Goal: Transaction & Acquisition: Purchase product/service

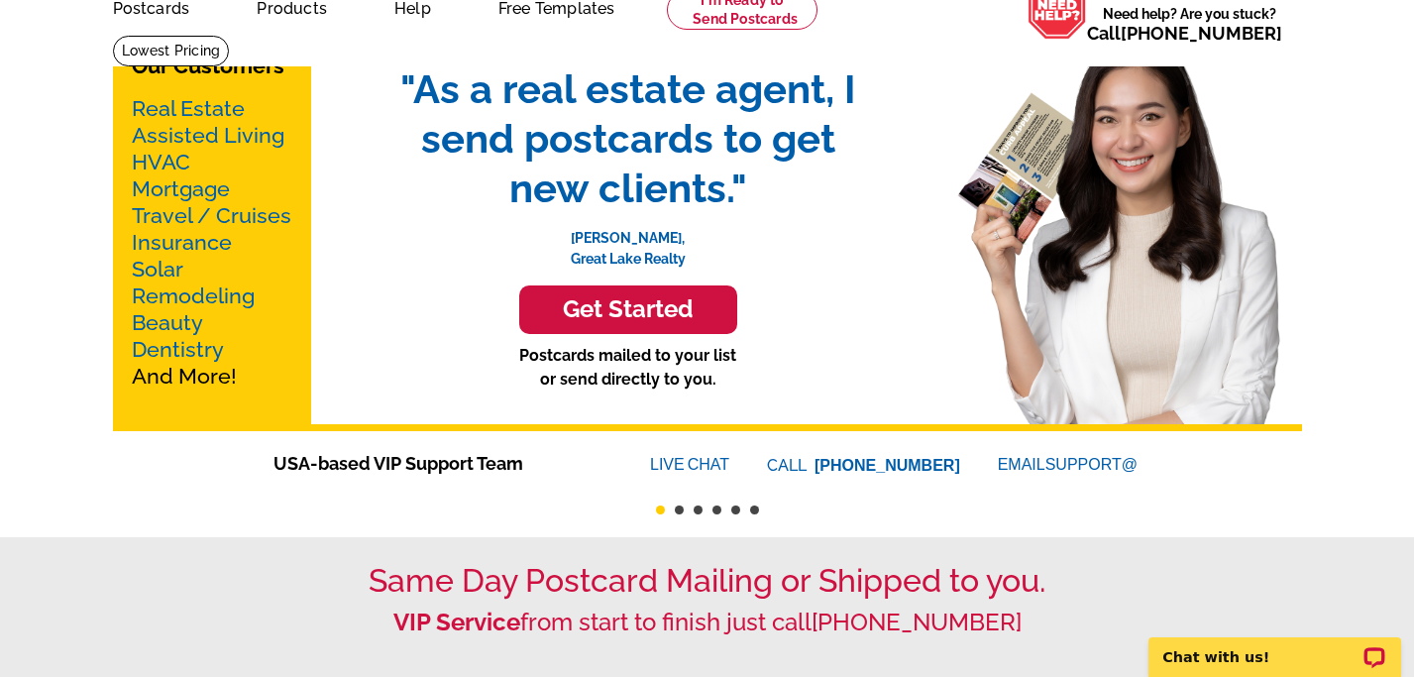
scroll to position [99, 0]
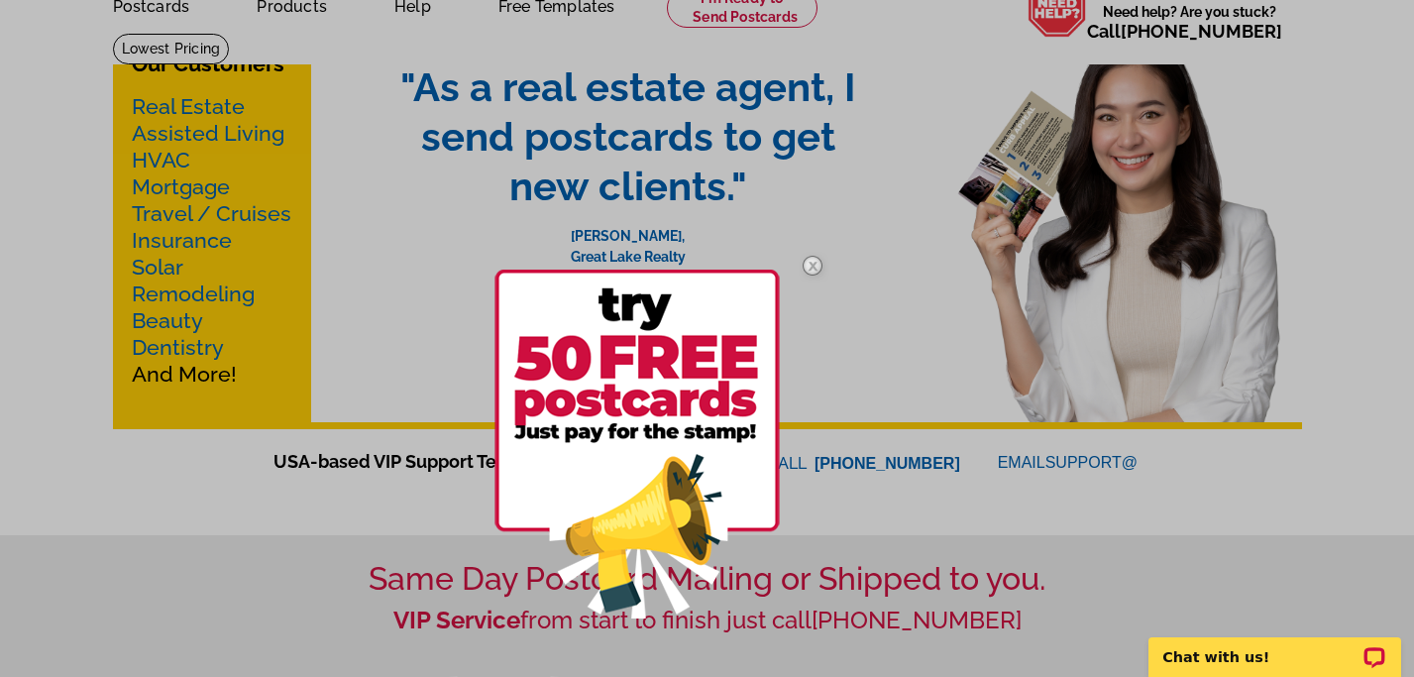
click at [838, 306] on div at bounding box center [668, 444] width 347 height 414
click at [817, 264] on img at bounding box center [812, 265] width 57 height 57
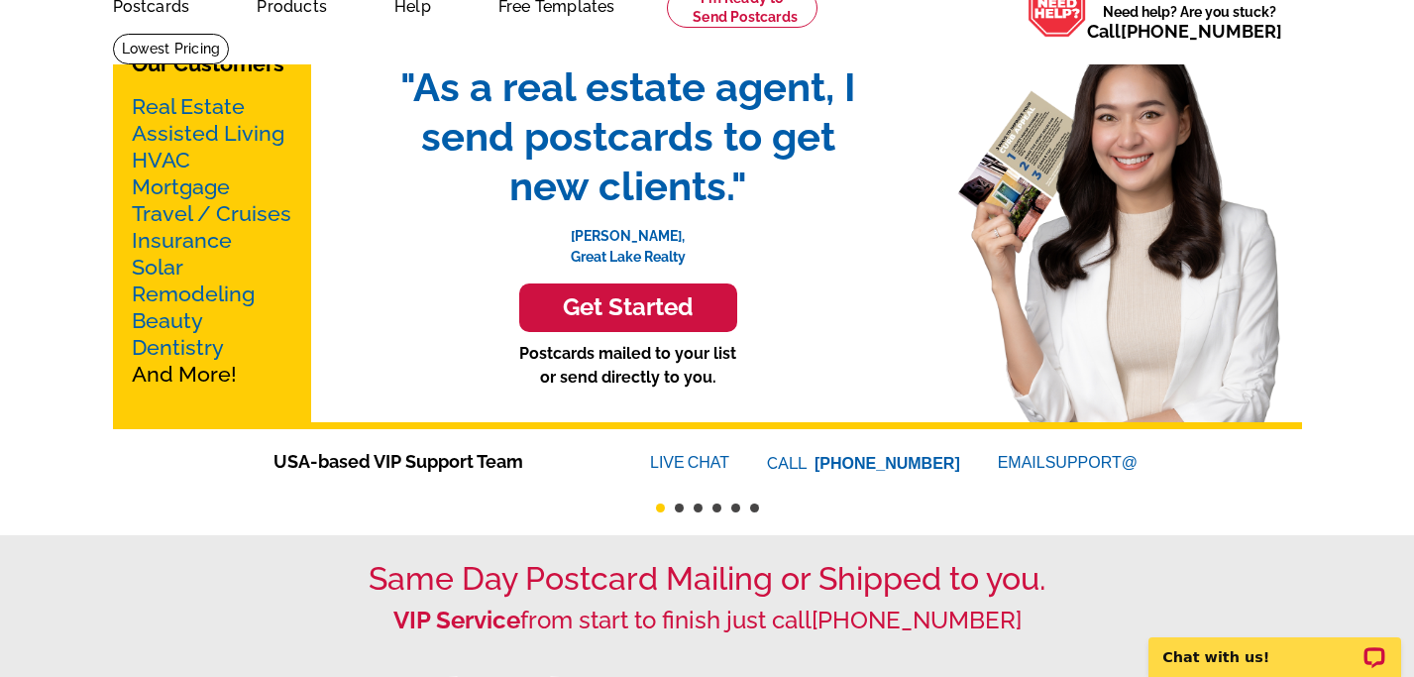
click at [614, 303] on h3 "Get Started" at bounding box center [628, 307] width 168 height 29
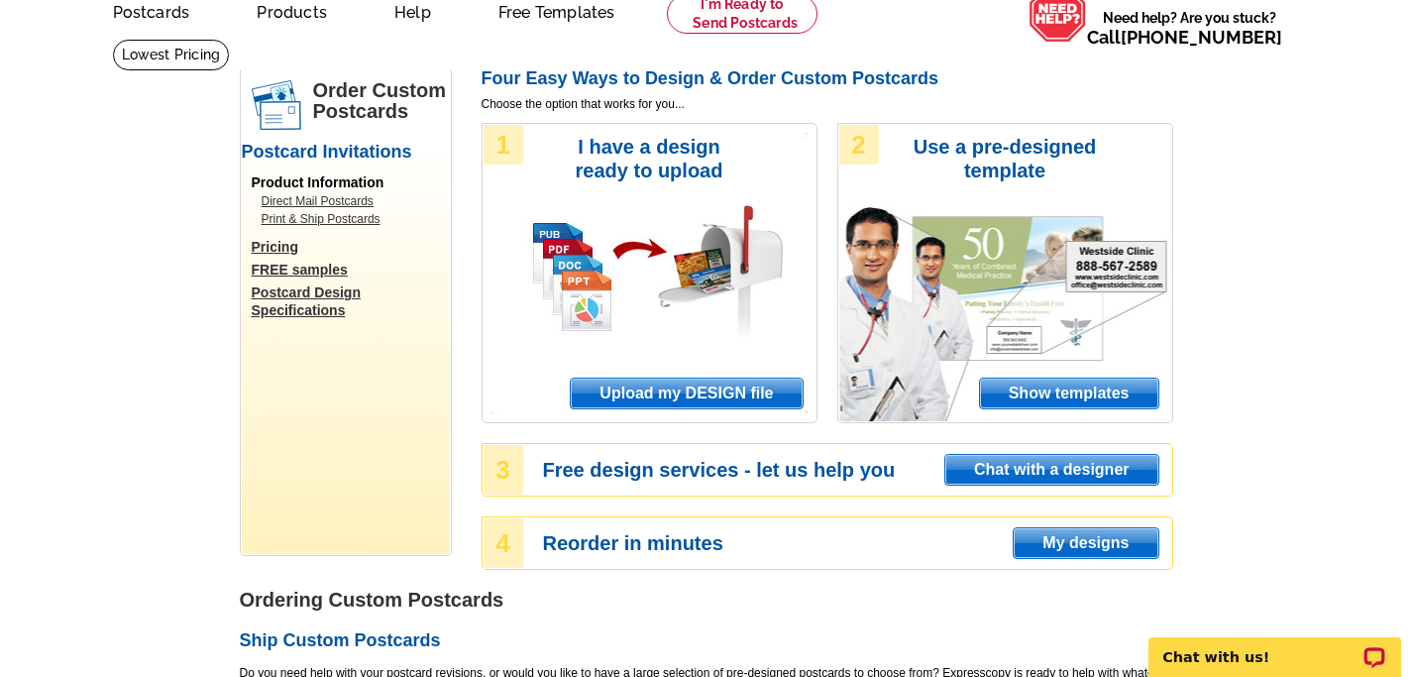
scroll to position [97, 0]
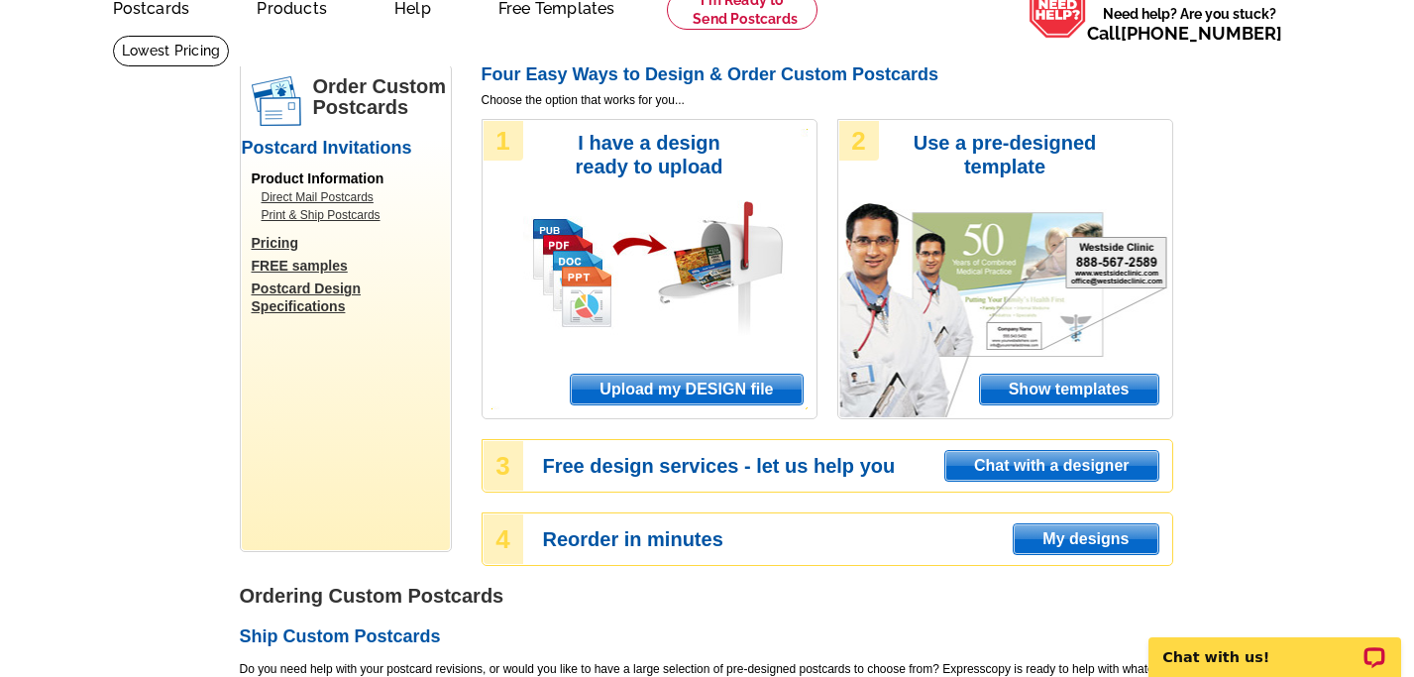
click at [680, 386] on span "Upload my DESIGN file" at bounding box center [686, 390] width 231 height 30
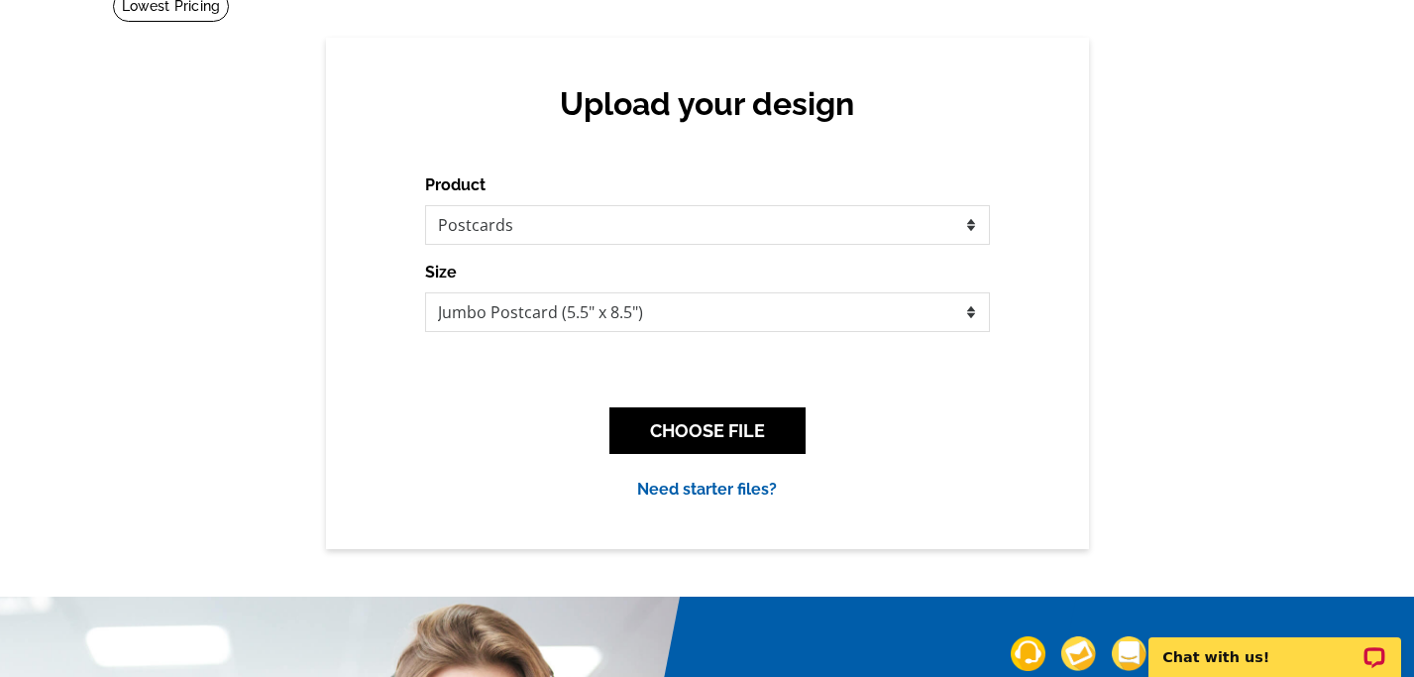
scroll to position [149, 0]
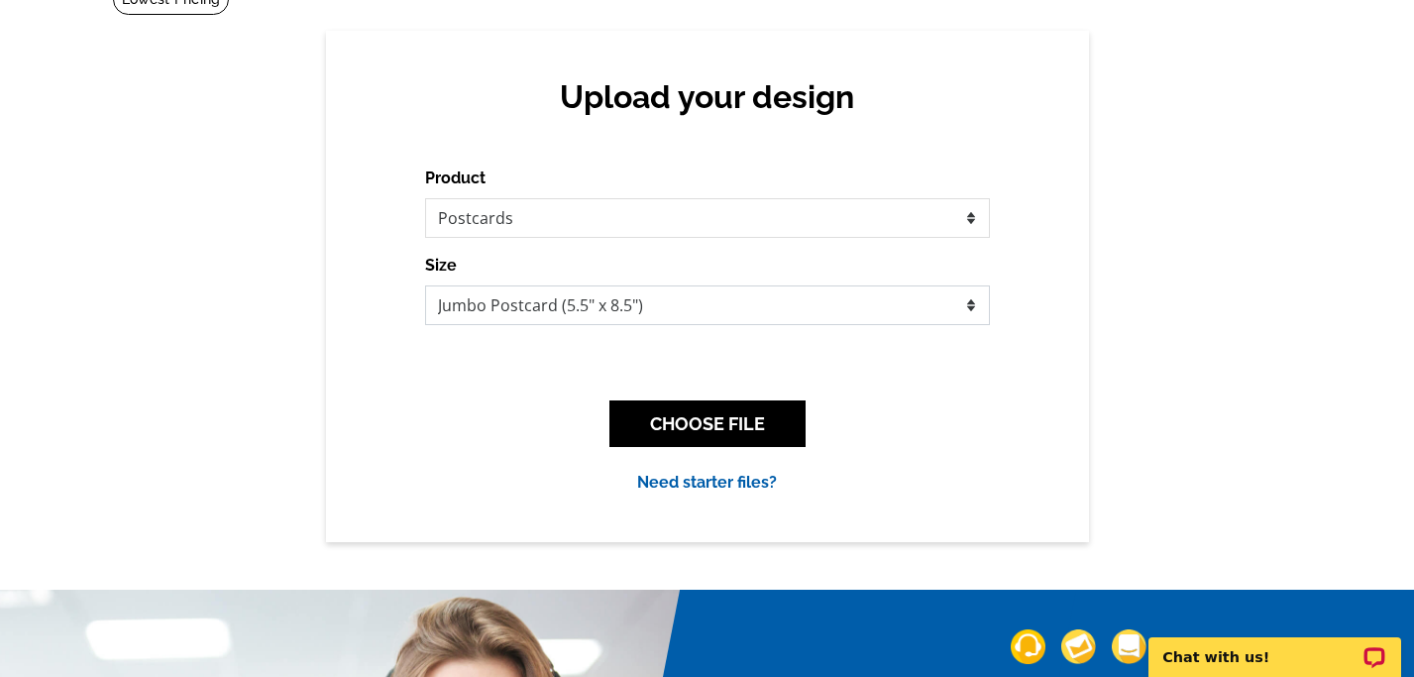
click at [973, 304] on select "Jumbo Postcard (5.5" x 8.5") Regular Postcard (4.25" x 5.6") Panoramic Postcard…" at bounding box center [707, 305] width 565 height 40
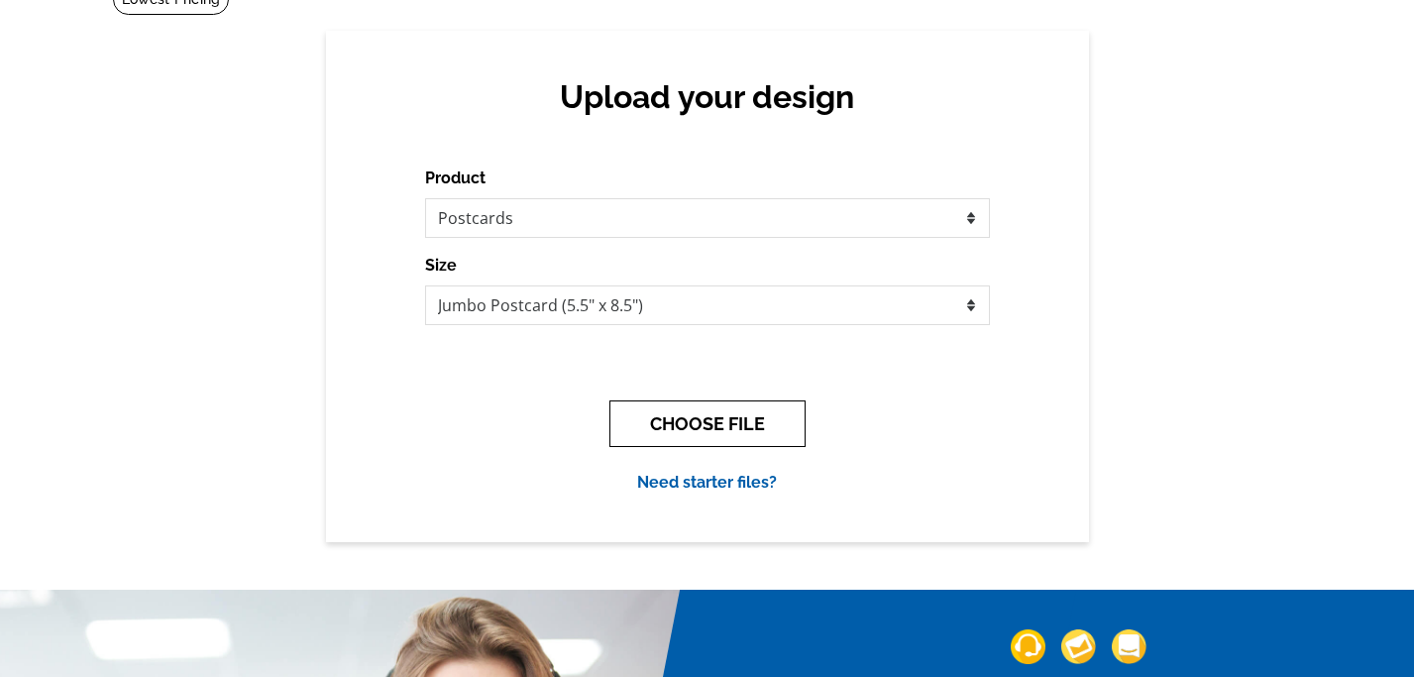
click at [713, 421] on button "CHOOSE FILE" at bounding box center [707, 423] width 196 height 47
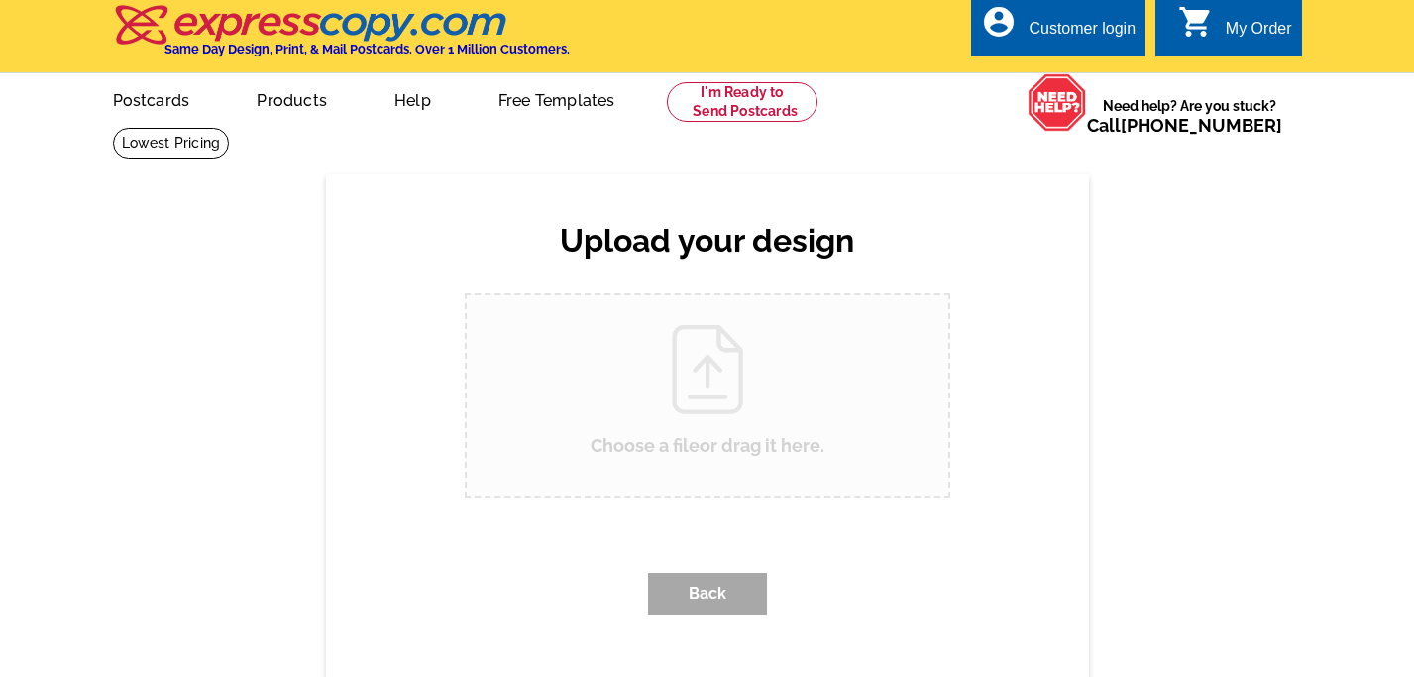
scroll to position [0, 0]
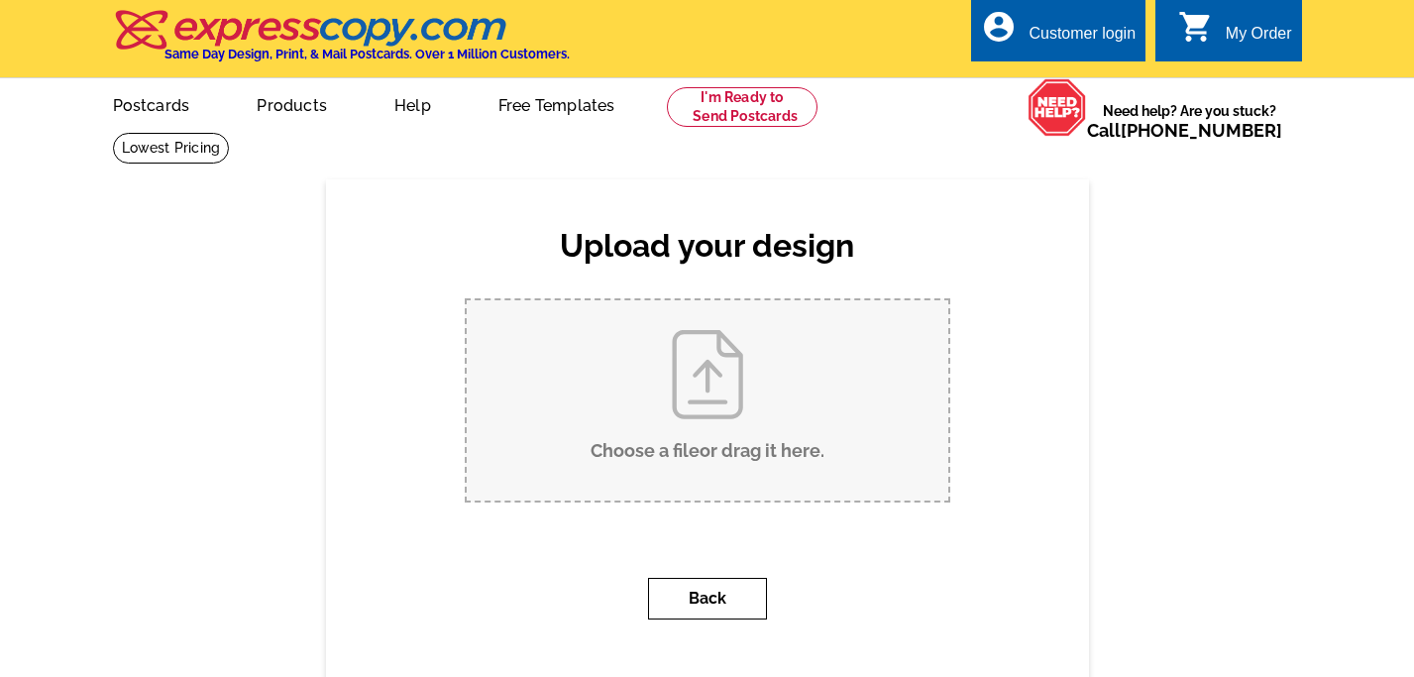
click at [714, 595] on button "Back" at bounding box center [707, 599] width 119 height 42
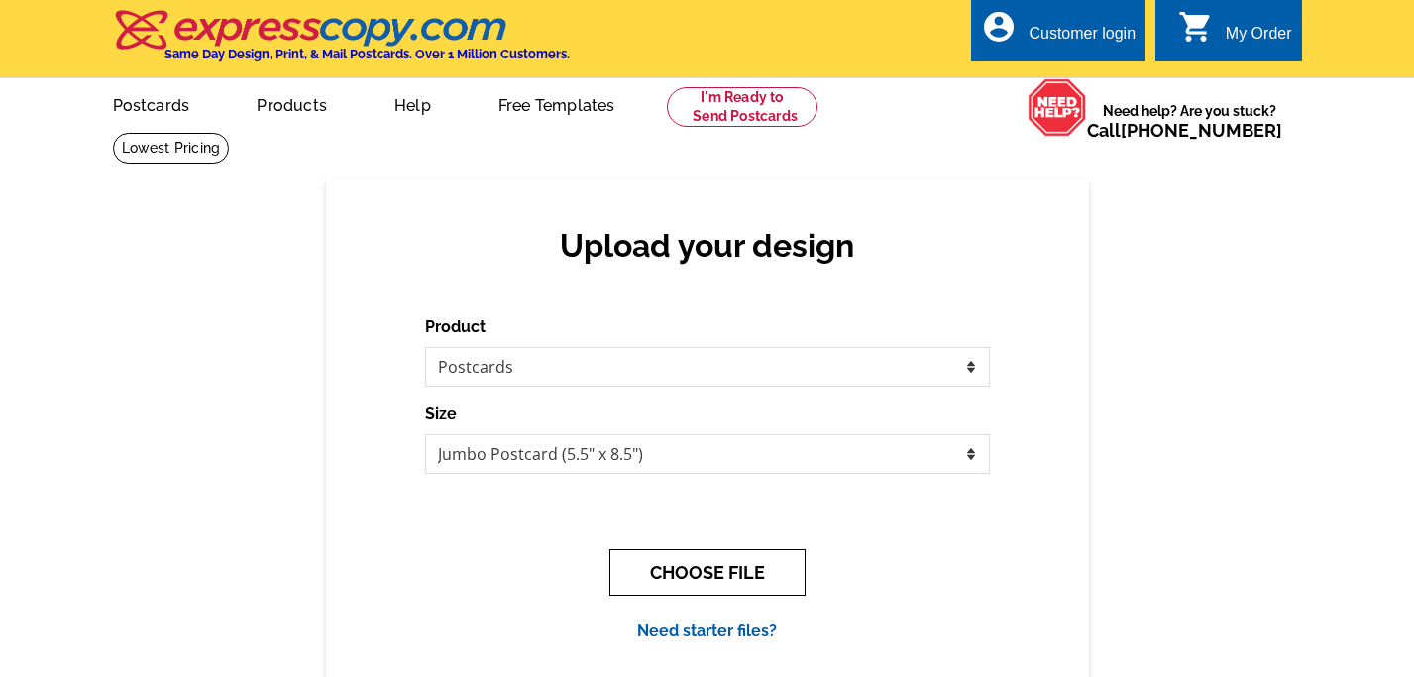
click at [703, 565] on button "CHOOSE FILE" at bounding box center [707, 572] width 196 height 47
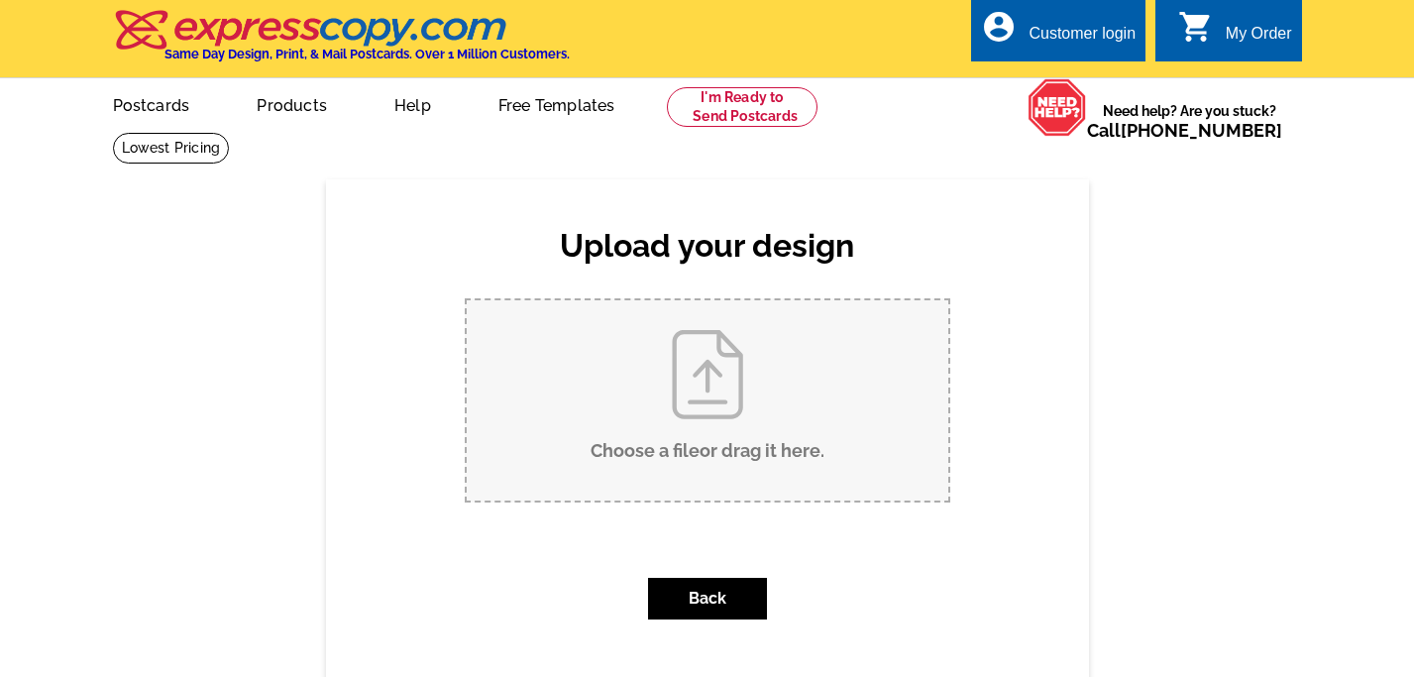
click at [701, 382] on input "Choose a file or drag it here ." at bounding box center [708, 400] width 482 height 200
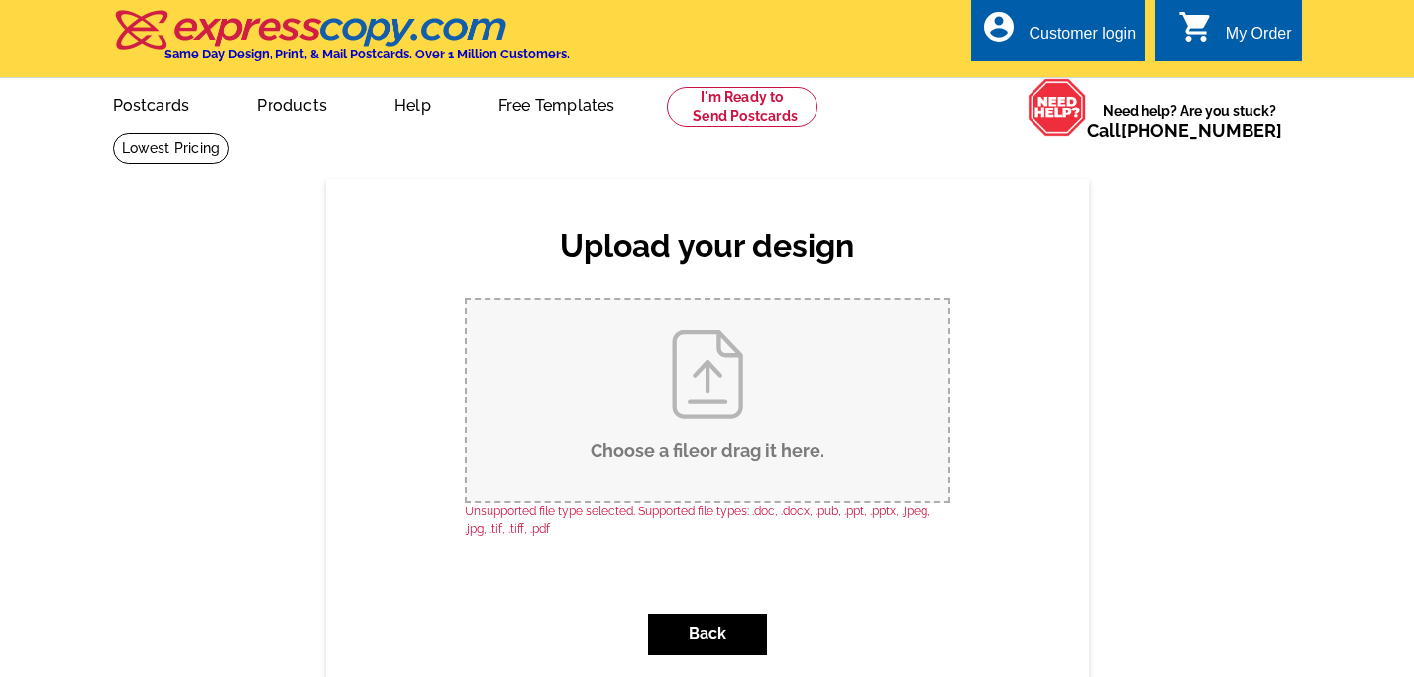
click at [699, 419] on input "Choose a file or drag it here ." at bounding box center [708, 400] width 482 height 200
type input "C:\fakepath\03_JustSold_PC_1.png"
click at [698, 388] on input "Choose a file or drag it here ." at bounding box center [708, 400] width 482 height 200
click at [690, 414] on input "Choose a file or drag it here ." at bounding box center [708, 400] width 482 height 200
type input "C:\fakepath\1429_Charleston_Sold.pdf"
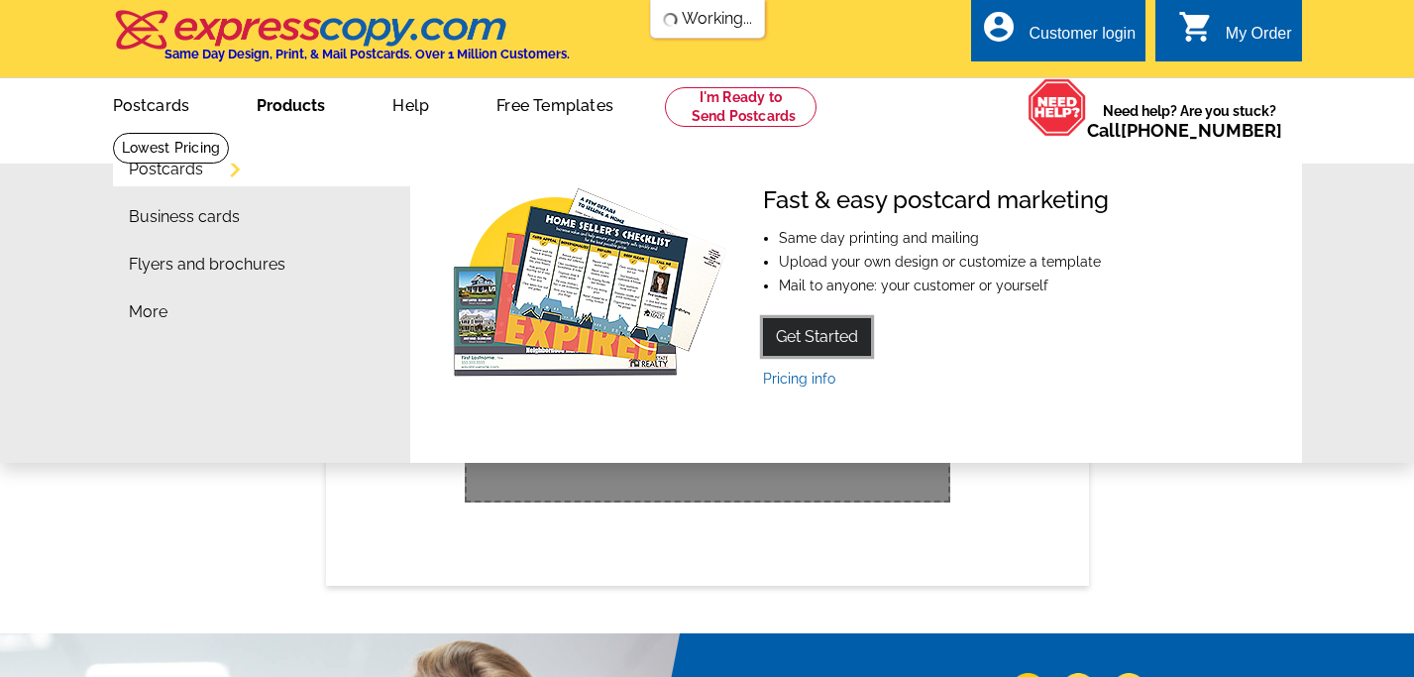
click at [836, 335] on link "Get Started" at bounding box center [817, 337] width 108 height 38
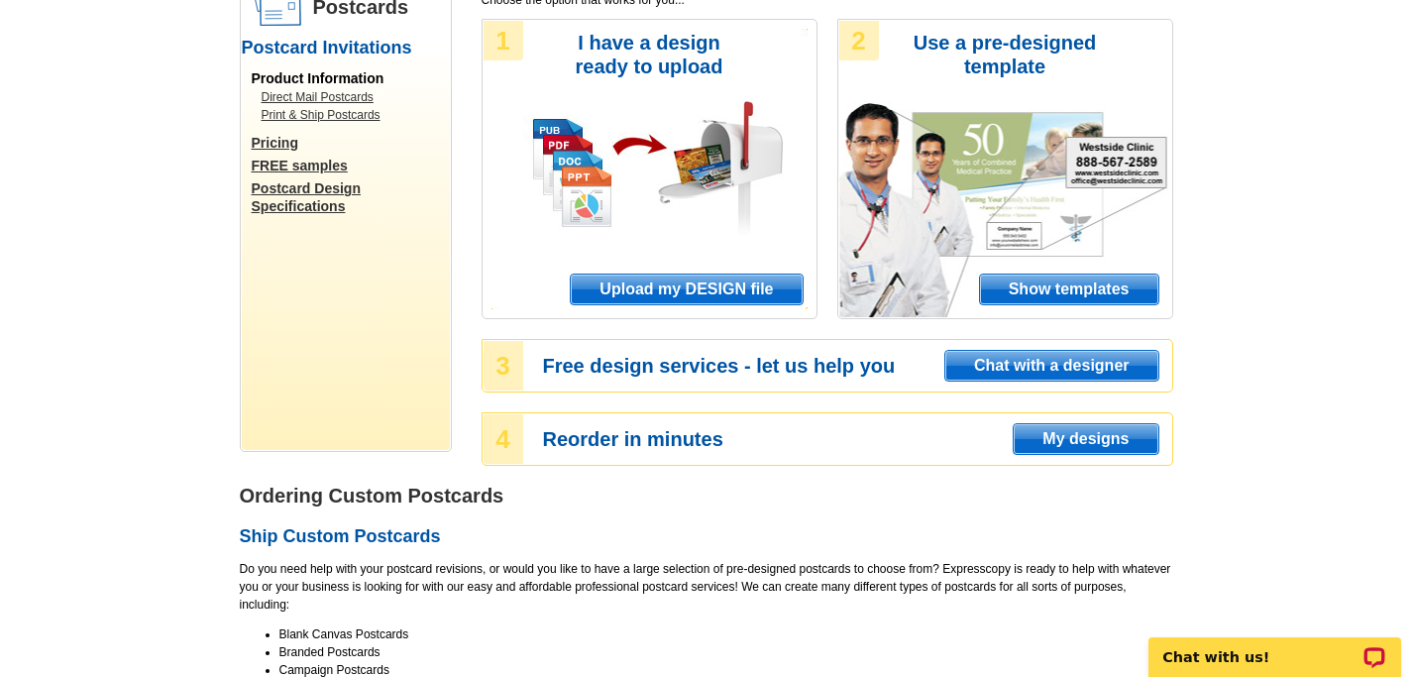
scroll to position [29, 0]
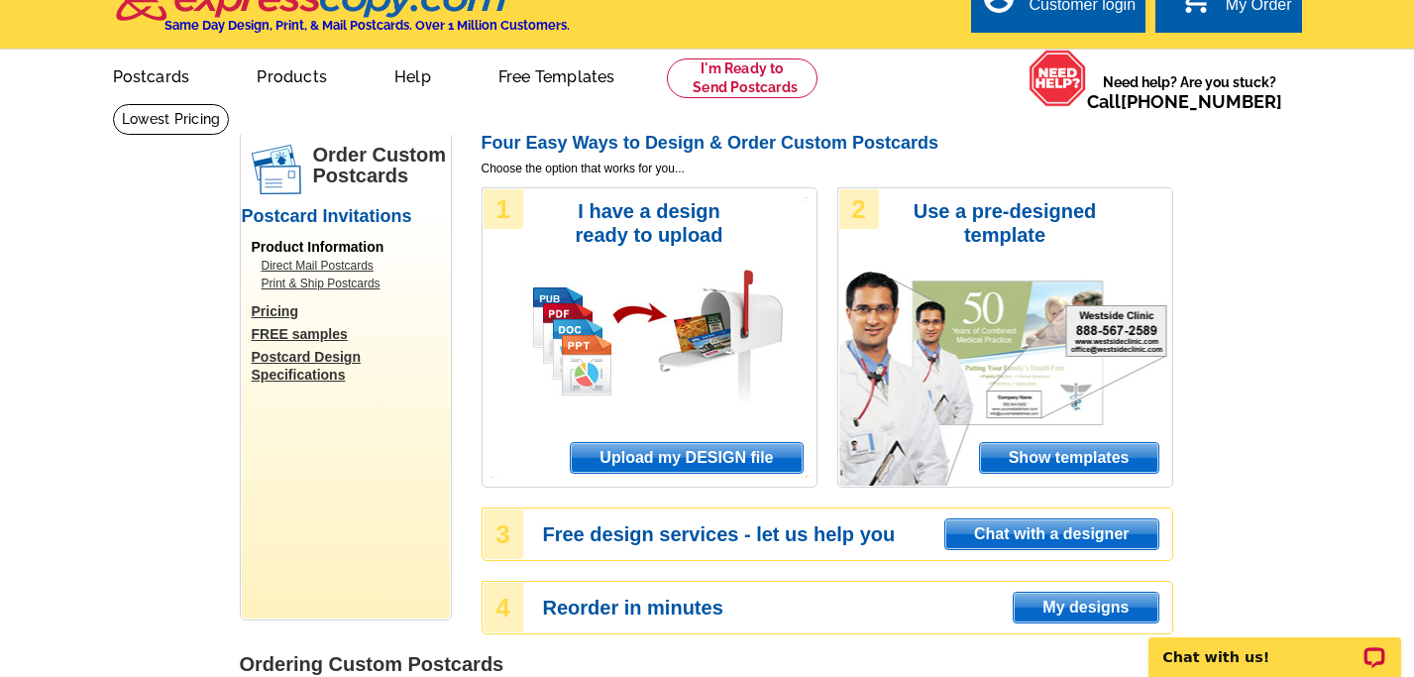
click at [702, 455] on span "Upload my DESIGN file" at bounding box center [686, 458] width 231 height 30
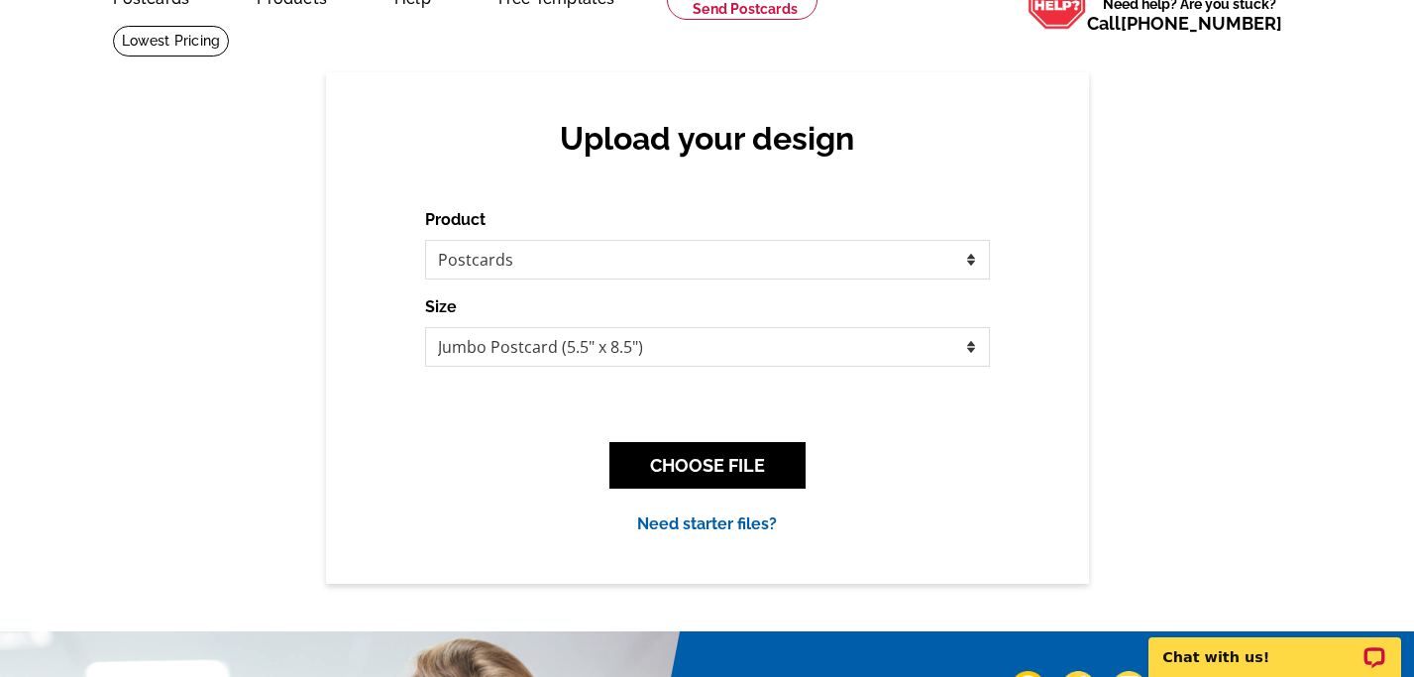
scroll to position [168, 0]
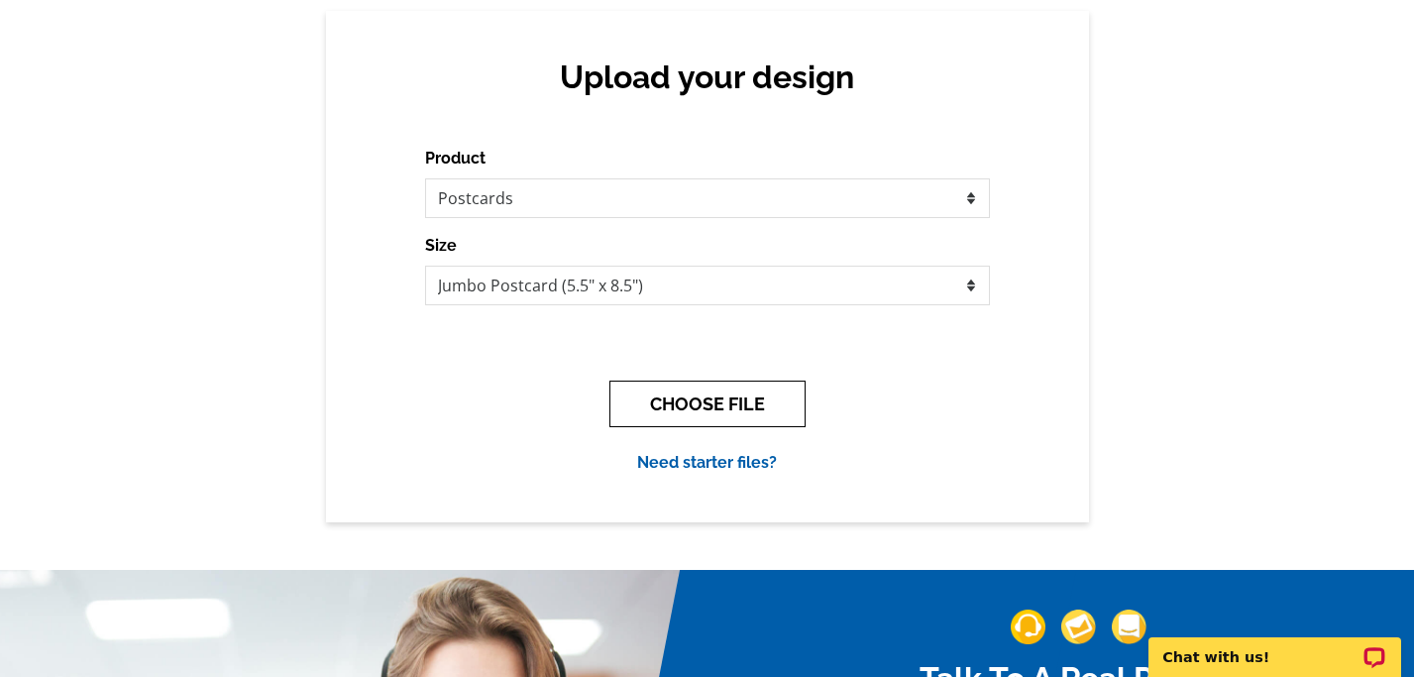
click at [703, 396] on button "CHOOSE FILE" at bounding box center [707, 404] width 196 height 47
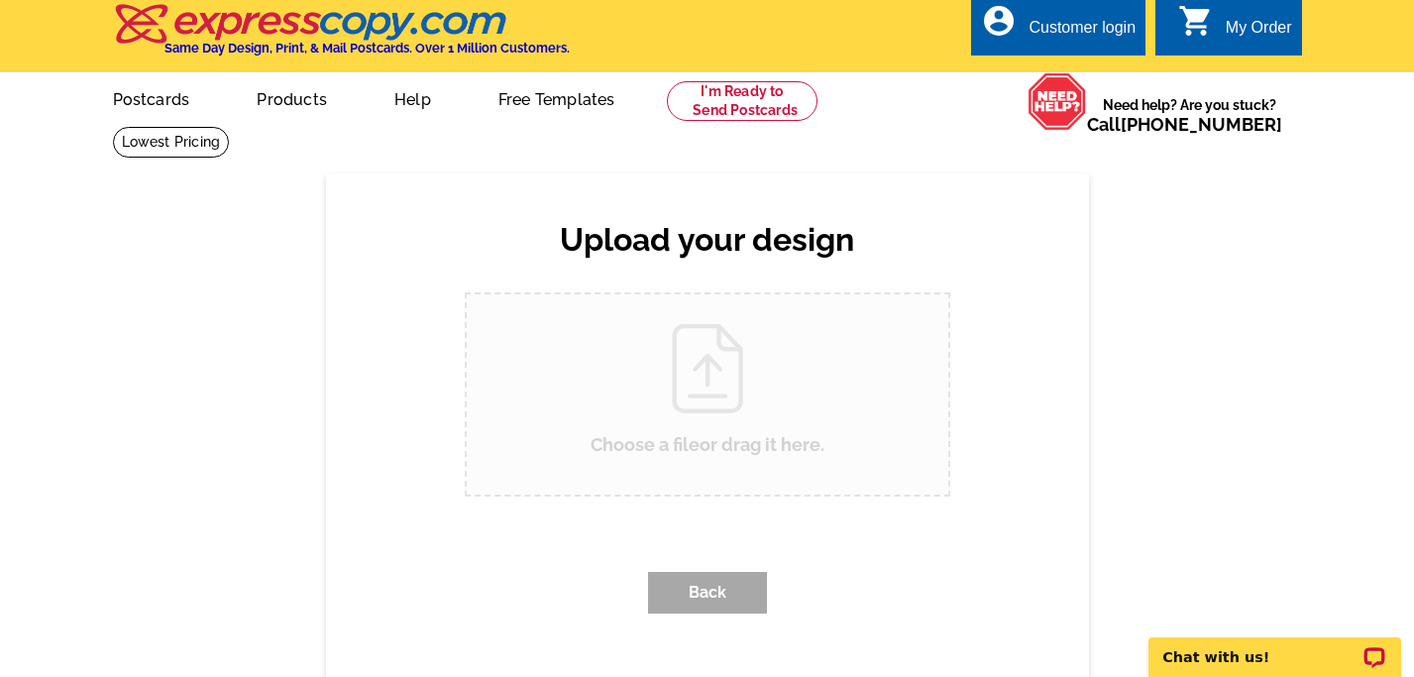
scroll to position [0, 0]
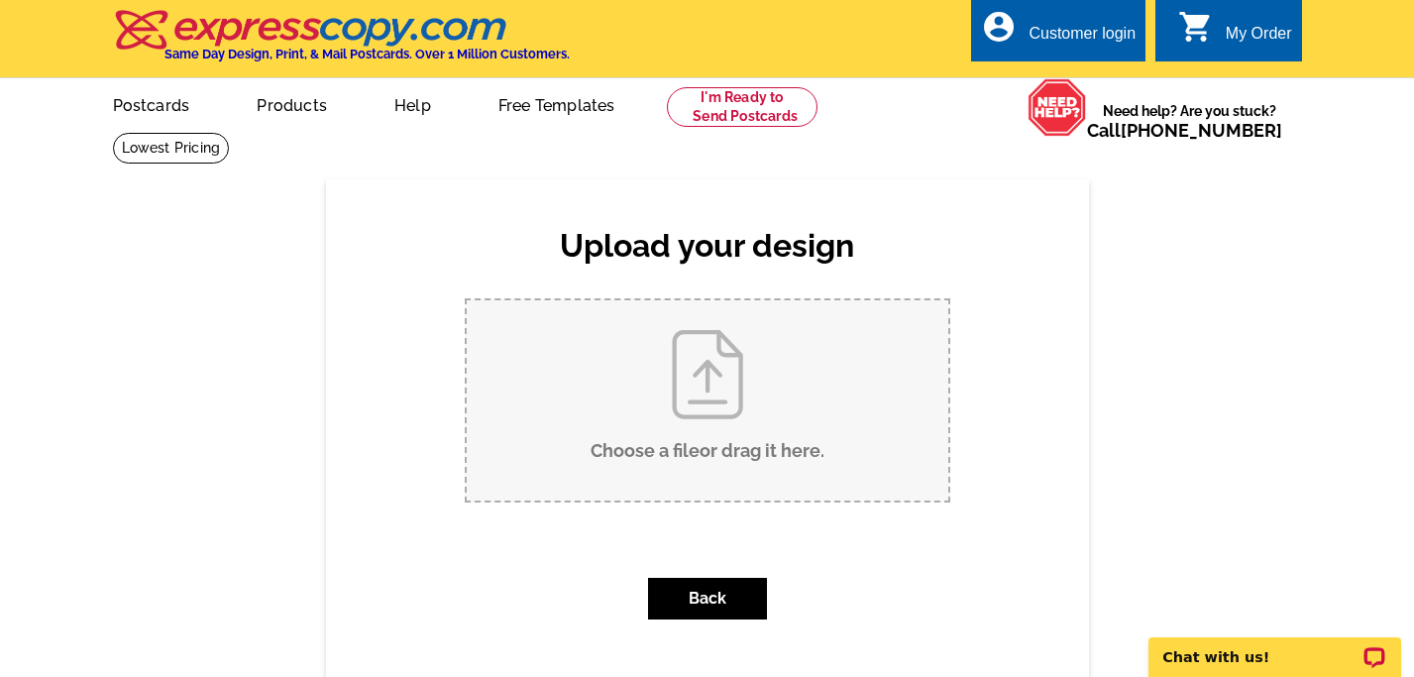
click at [703, 396] on input "Choose a file or drag it here ." at bounding box center [708, 400] width 482 height 200
type input "C:\fakepath\1429_Charleston_Sold.pdf"
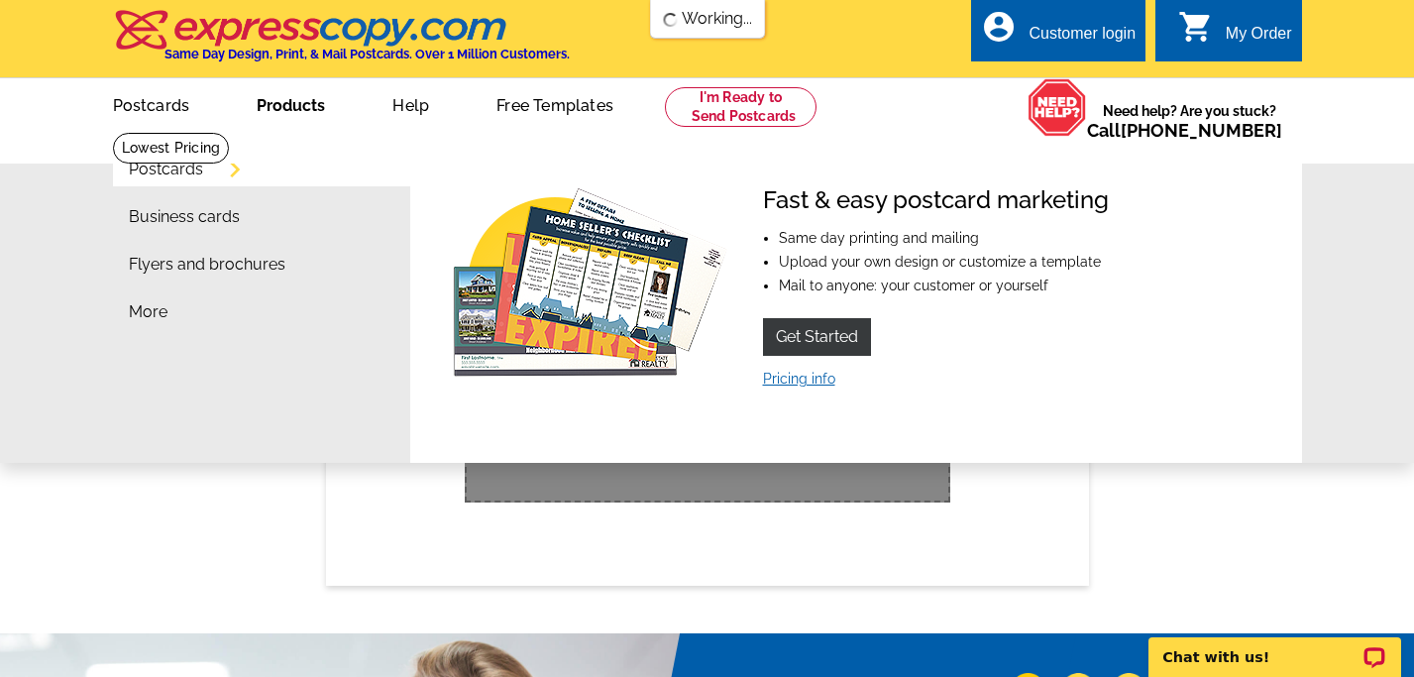
click at [806, 377] on link "Pricing info" at bounding box center [799, 379] width 72 height 16
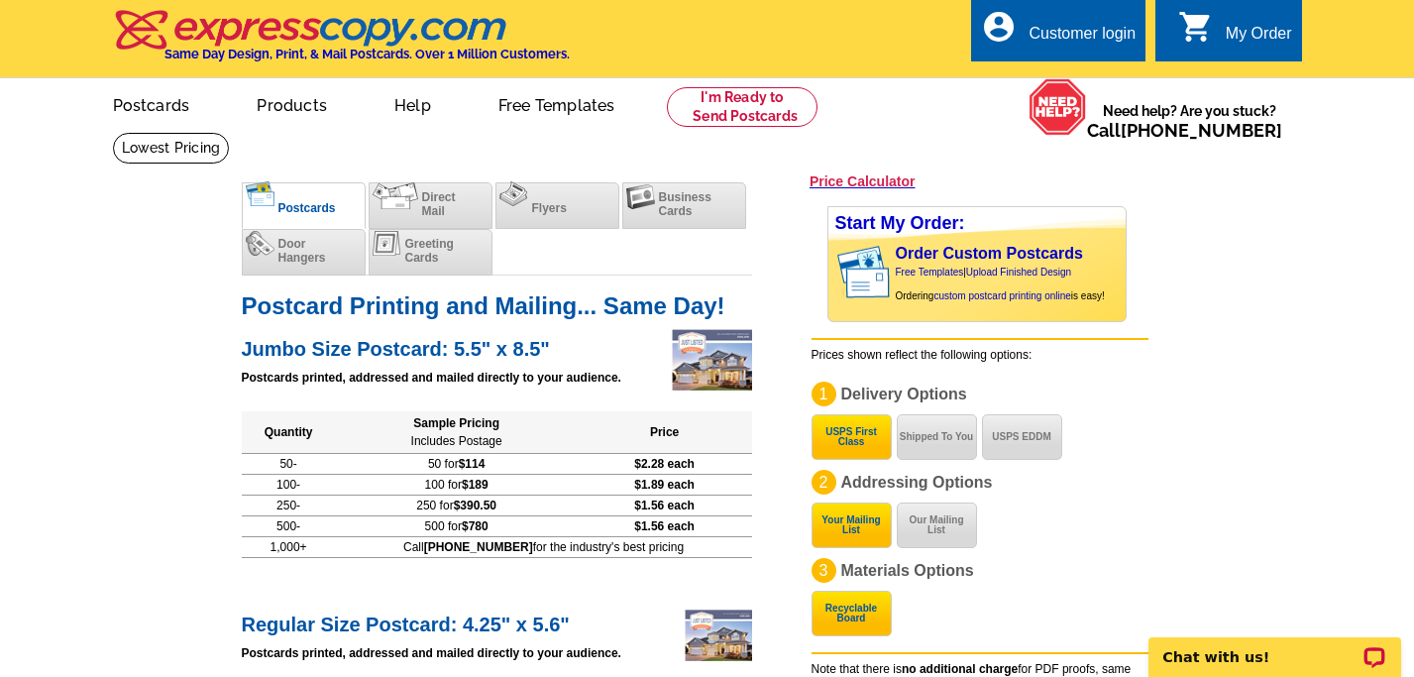
click at [1231, 35] on div "My Order" at bounding box center [1259, 39] width 66 height 28
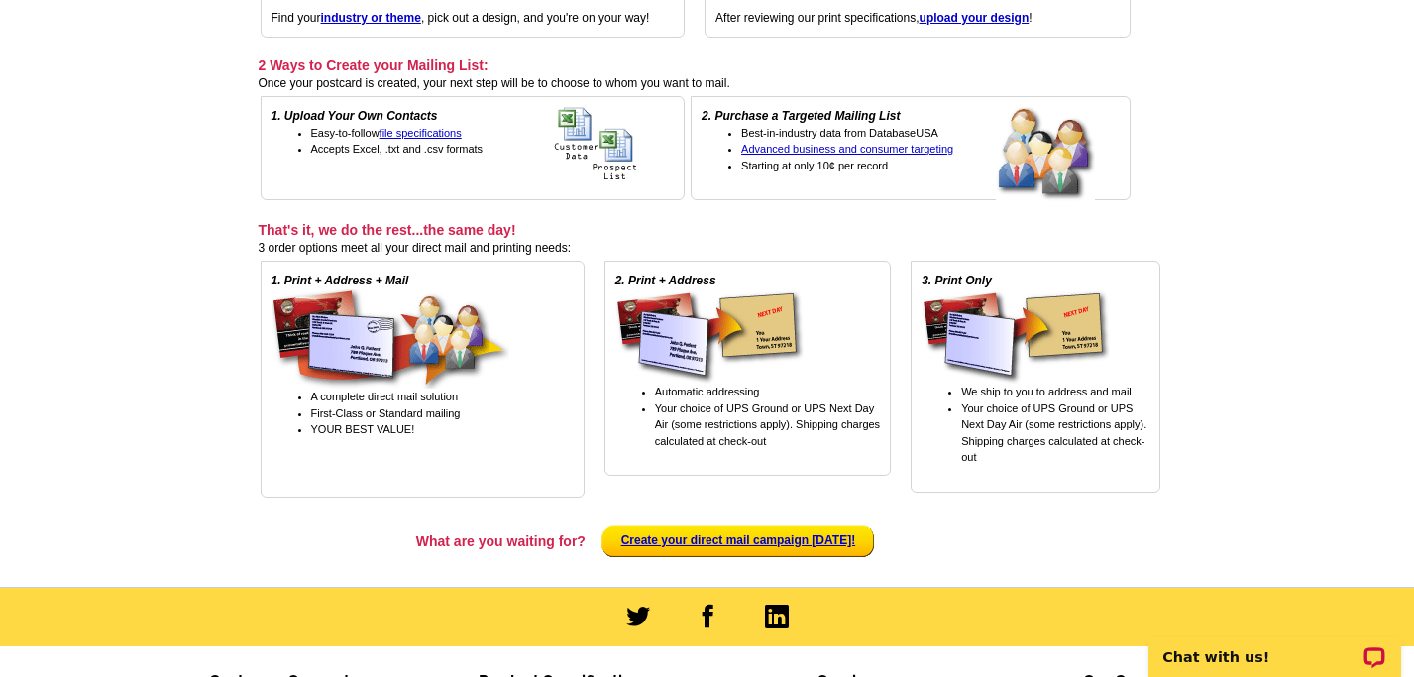
scroll to position [546, 0]
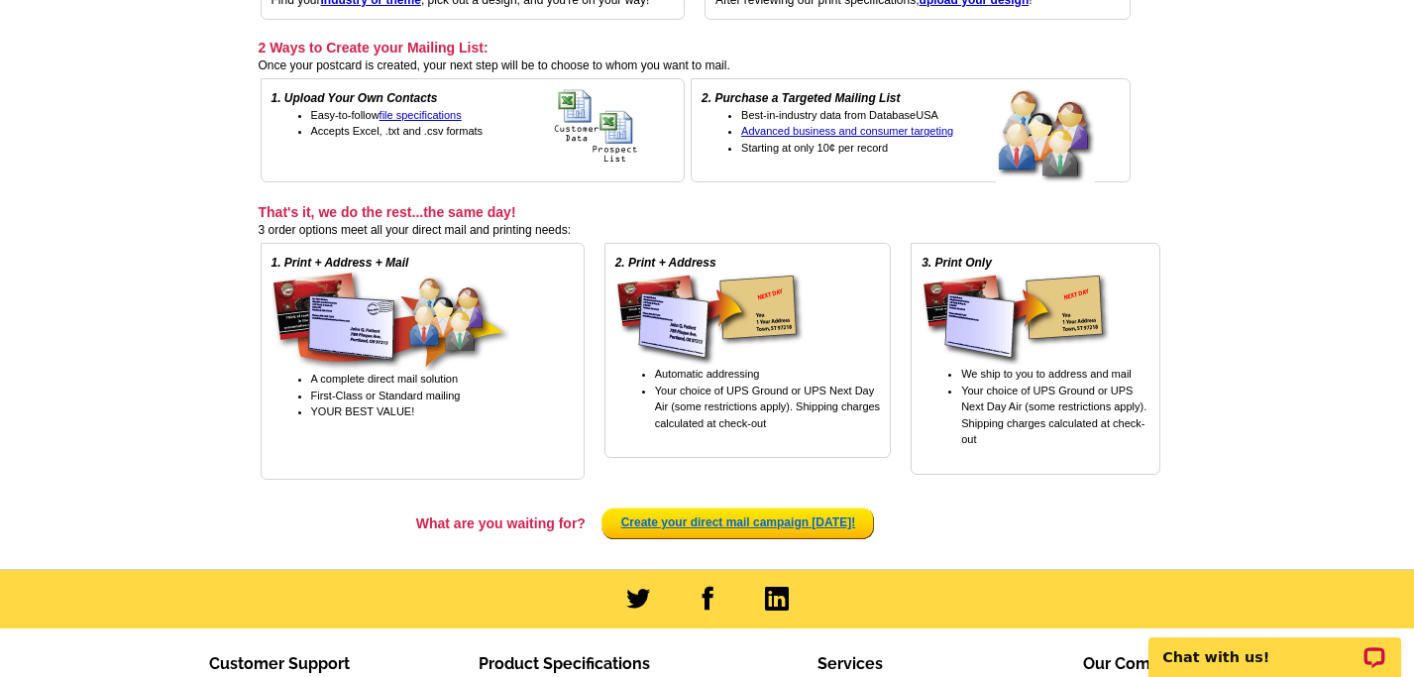
click at [794, 520] on strong "Create your direct mail campaign today!" at bounding box center [738, 522] width 235 height 14
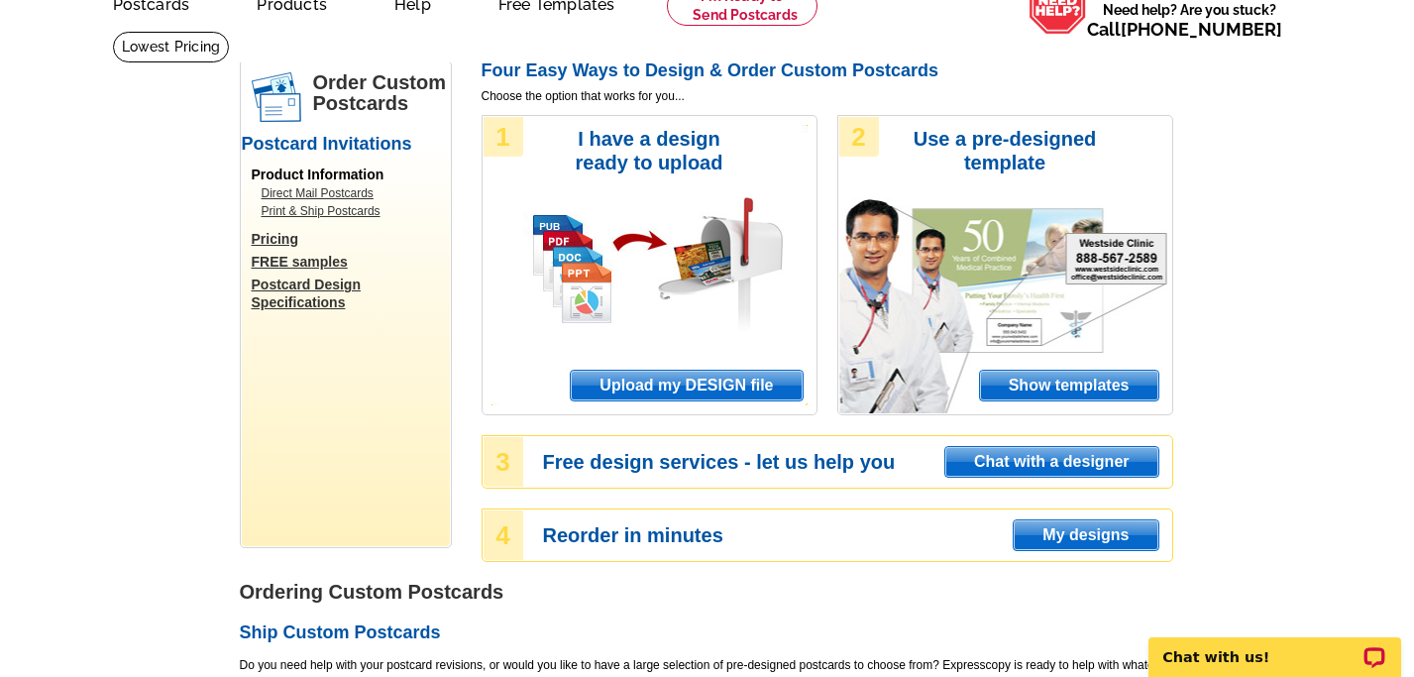
scroll to position [103, 0]
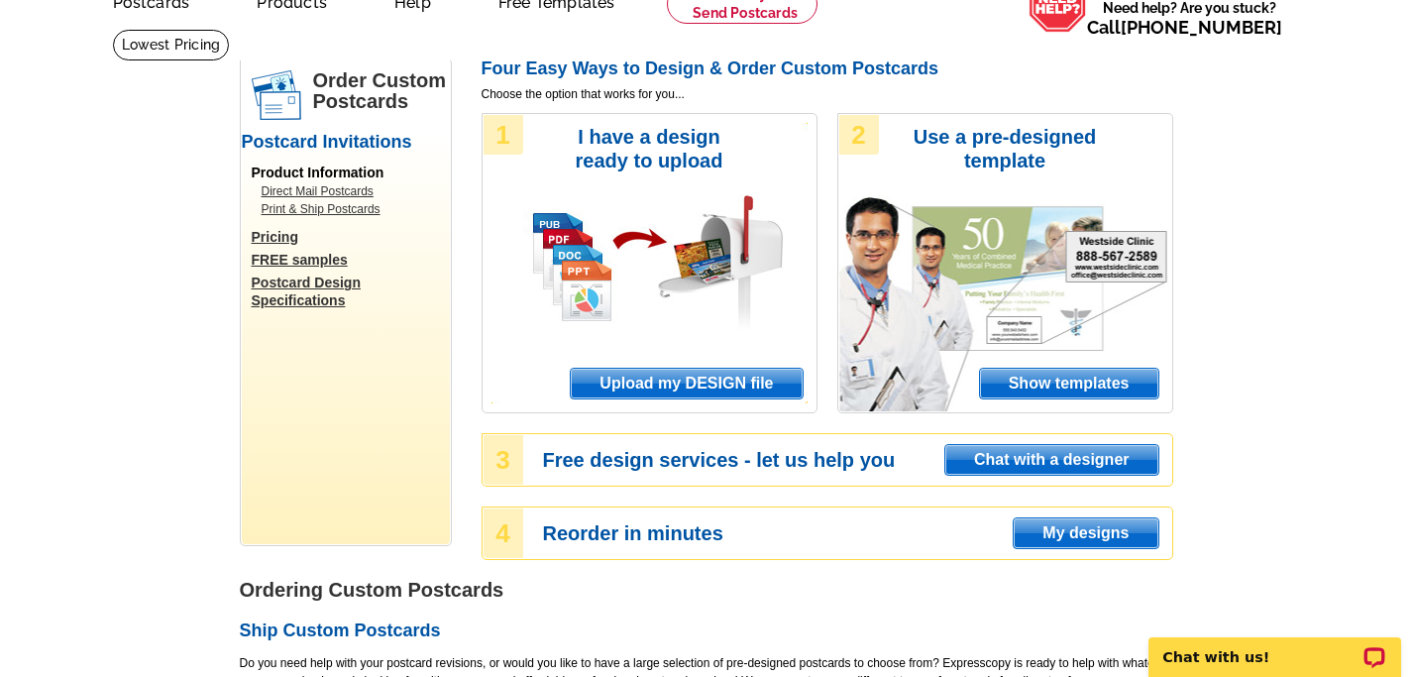
click at [690, 384] on span "Upload my DESIGN file" at bounding box center [686, 384] width 231 height 30
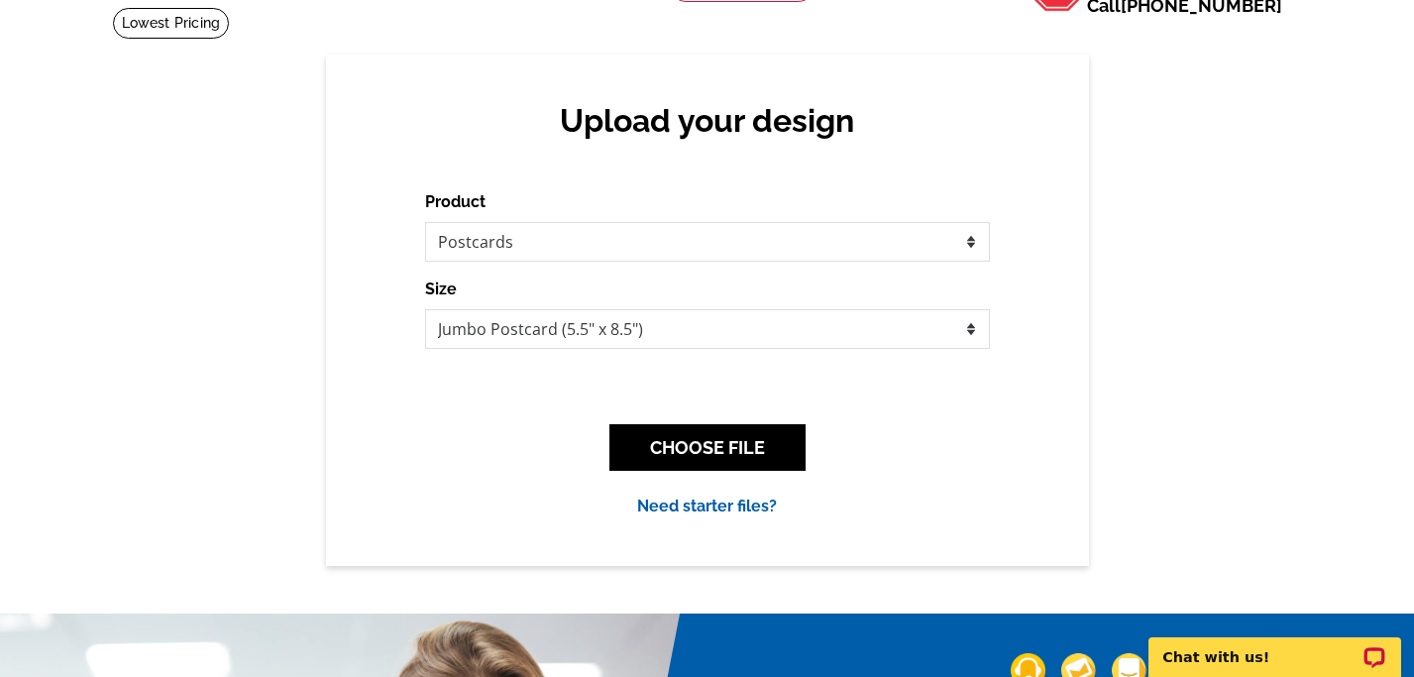
scroll to position [166, 0]
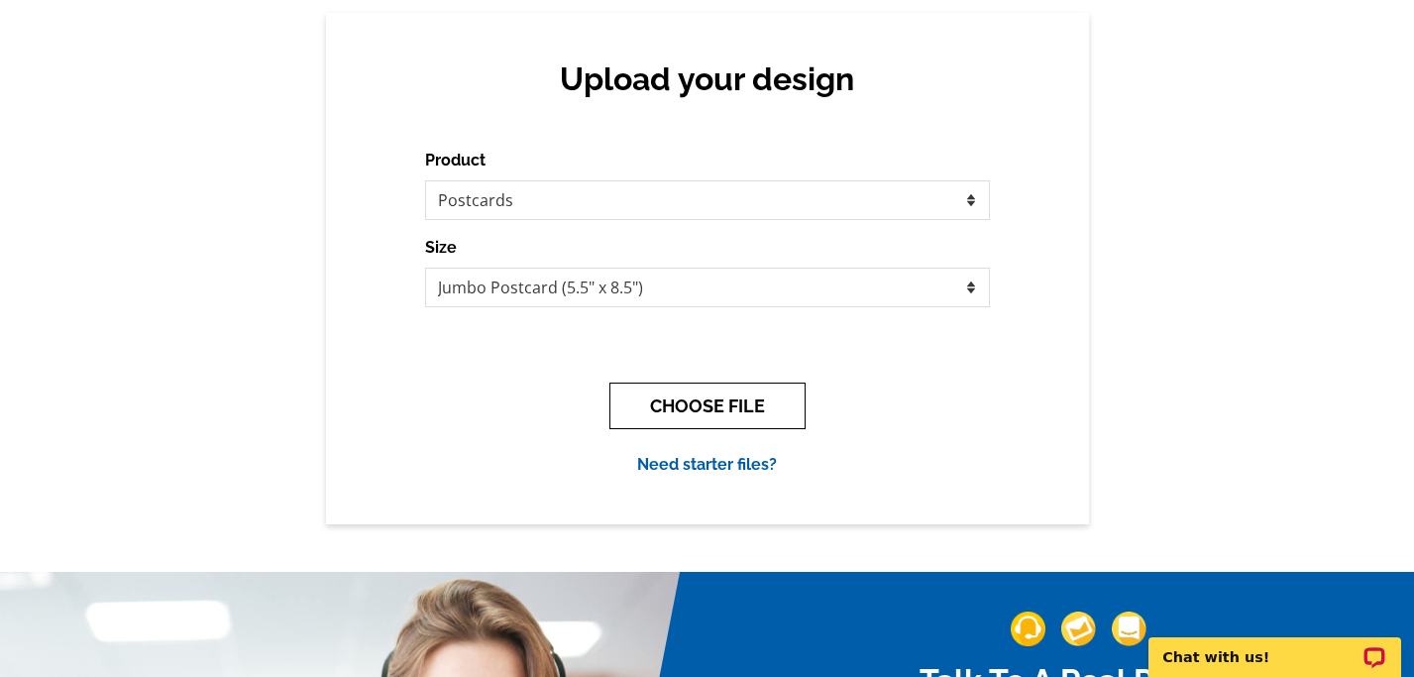
click at [713, 401] on button "CHOOSE FILE" at bounding box center [707, 406] width 196 height 47
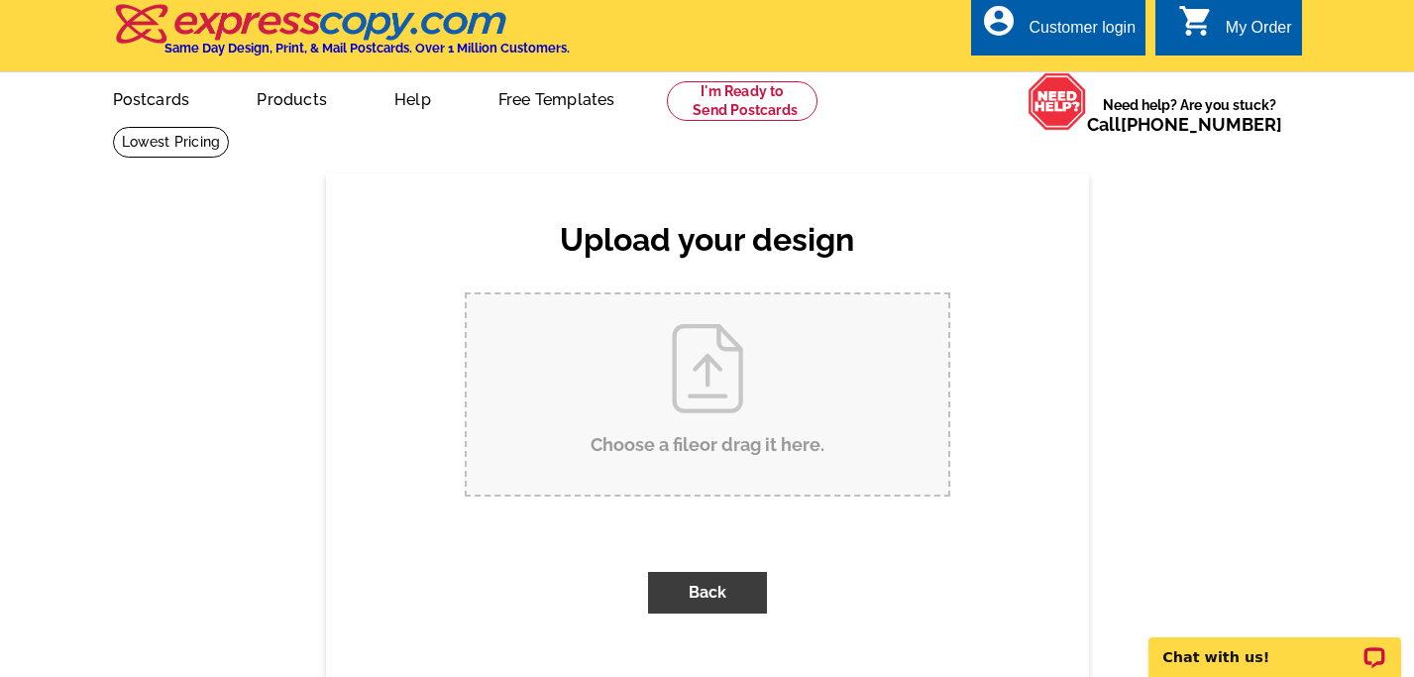
scroll to position [0, 0]
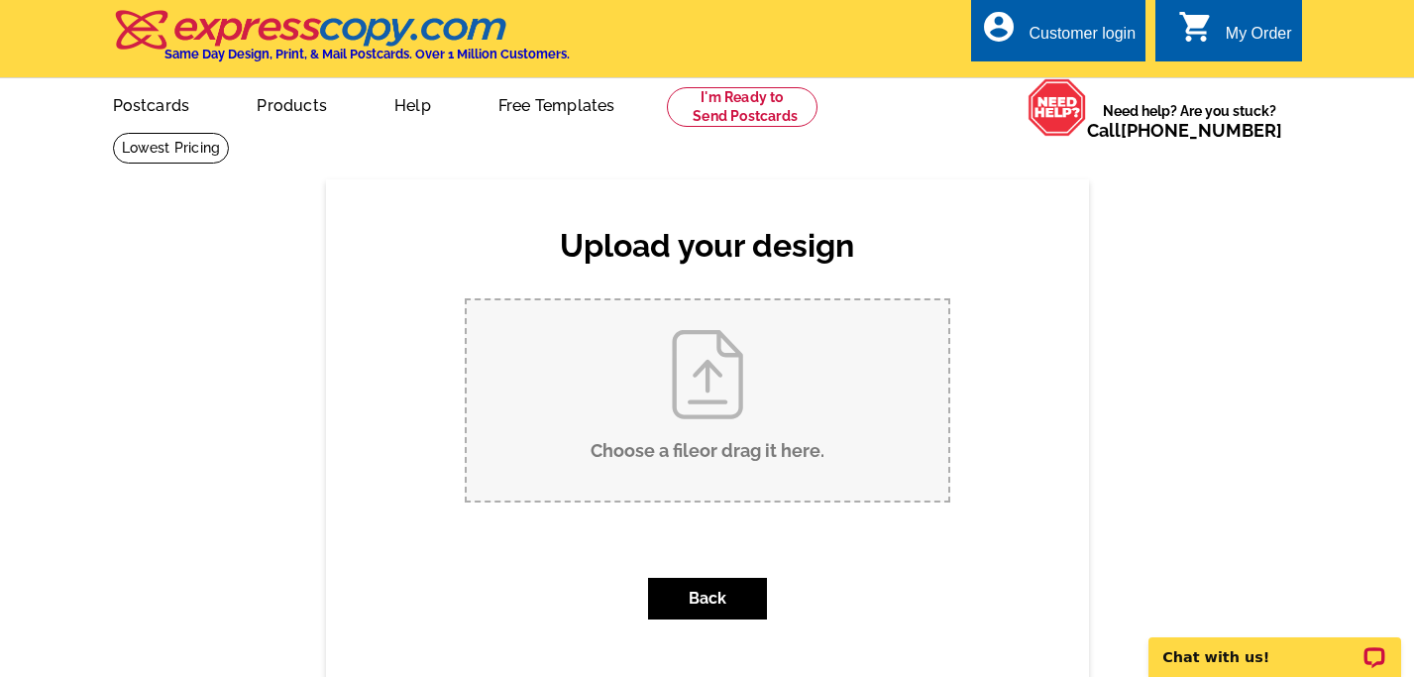
click at [713, 401] on input "Choose a file or drag it here ." at bounding box center [708, 400] width 482 height 200
type input "C:\fakepath\1429_Charleston_Sold.pdf"
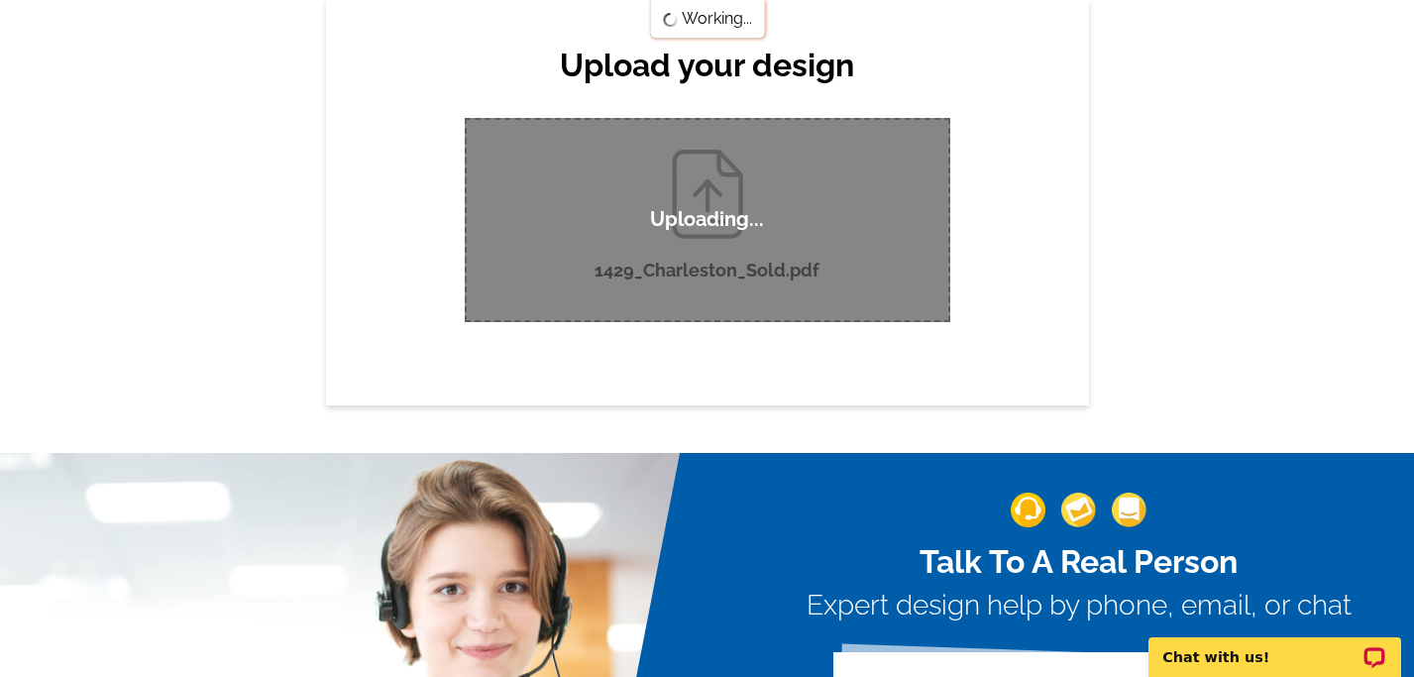
scroll to position [191, 0]
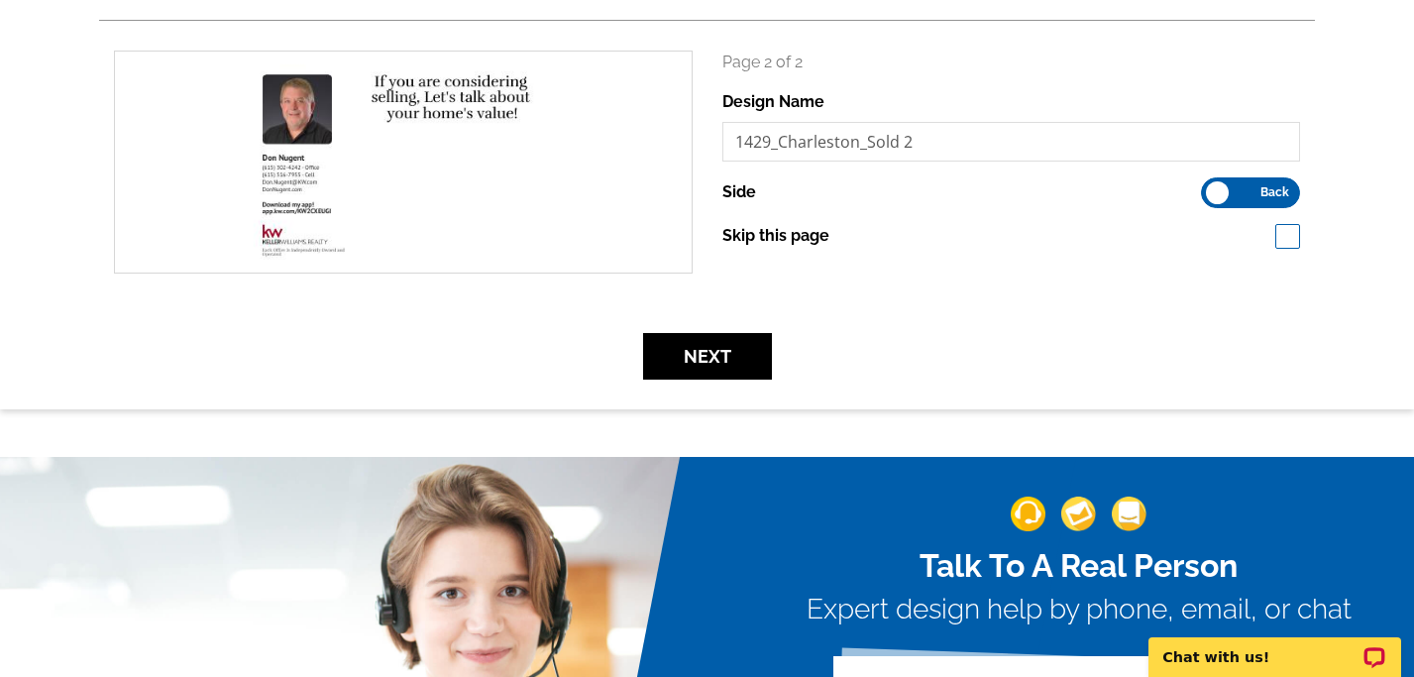
scroll to position [570, 0]
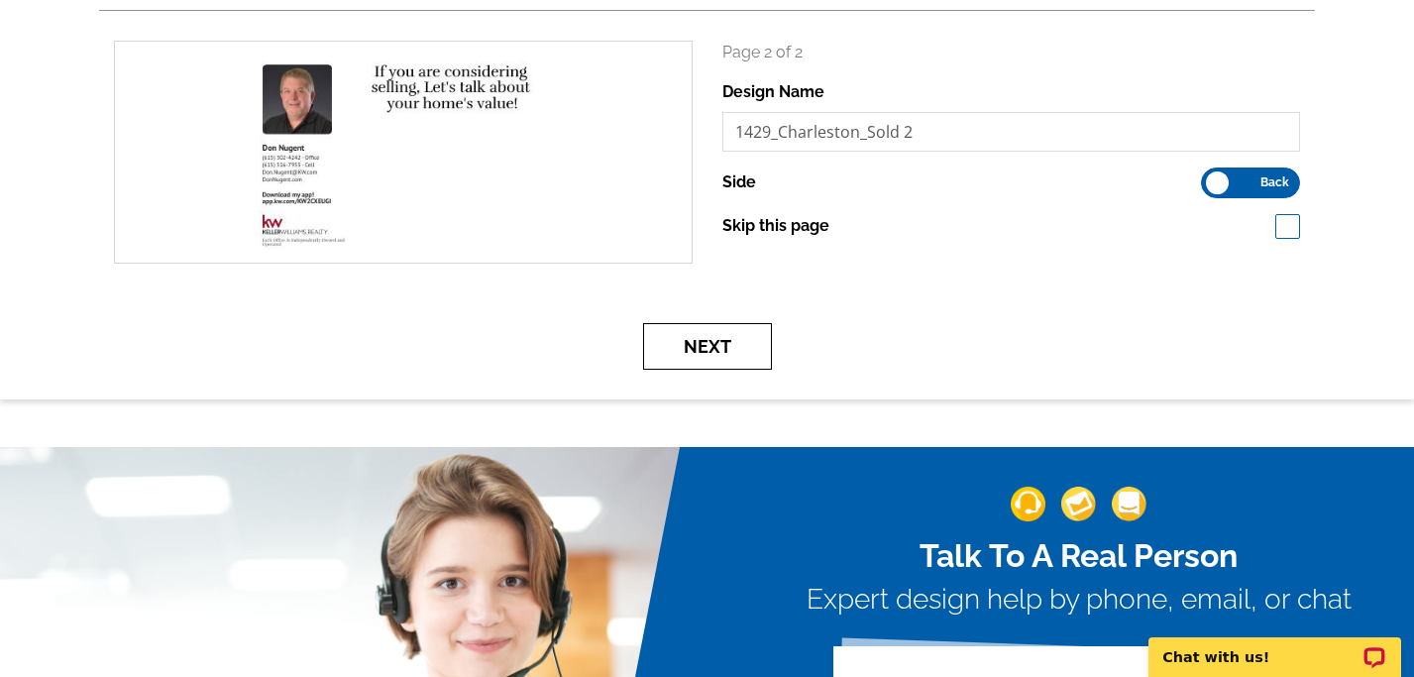
click at [717, 352] on button "Next" at bounding box center [707, 346] width 129 height 47
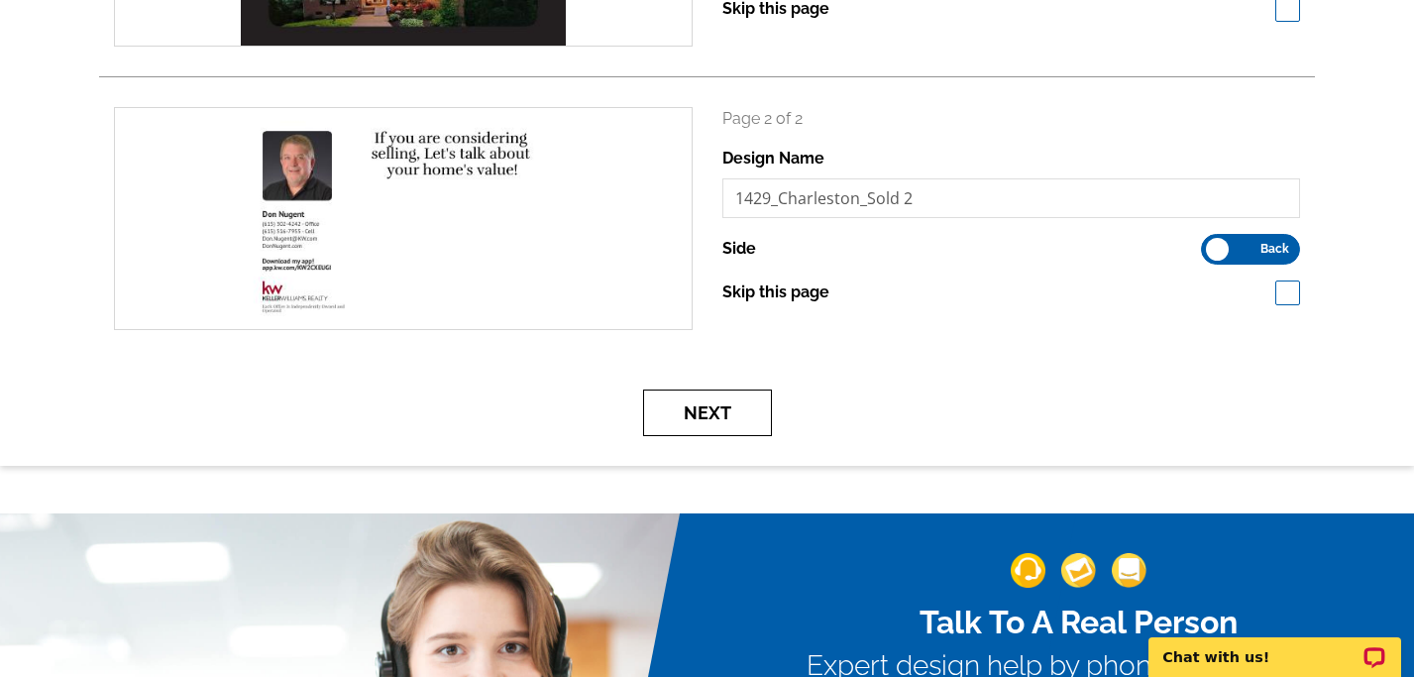
scroll to position [463, 0]
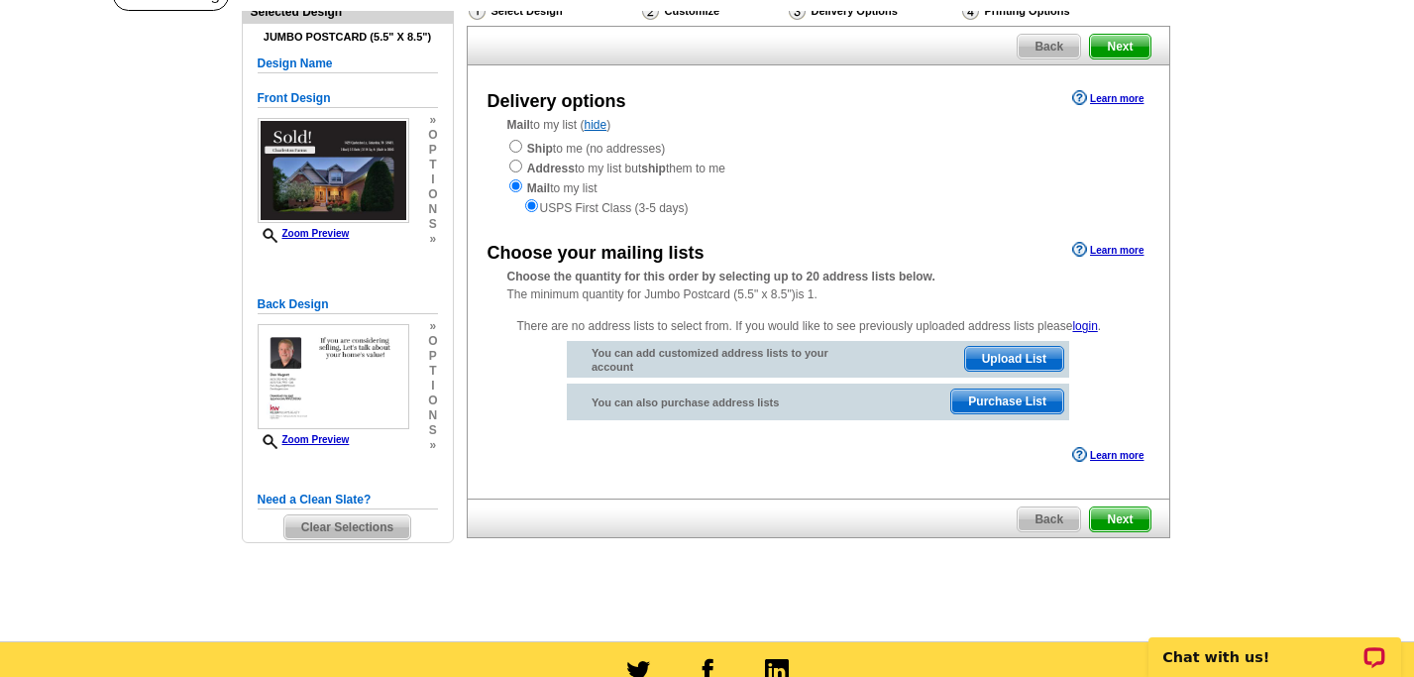
scroll to position [162, 0]
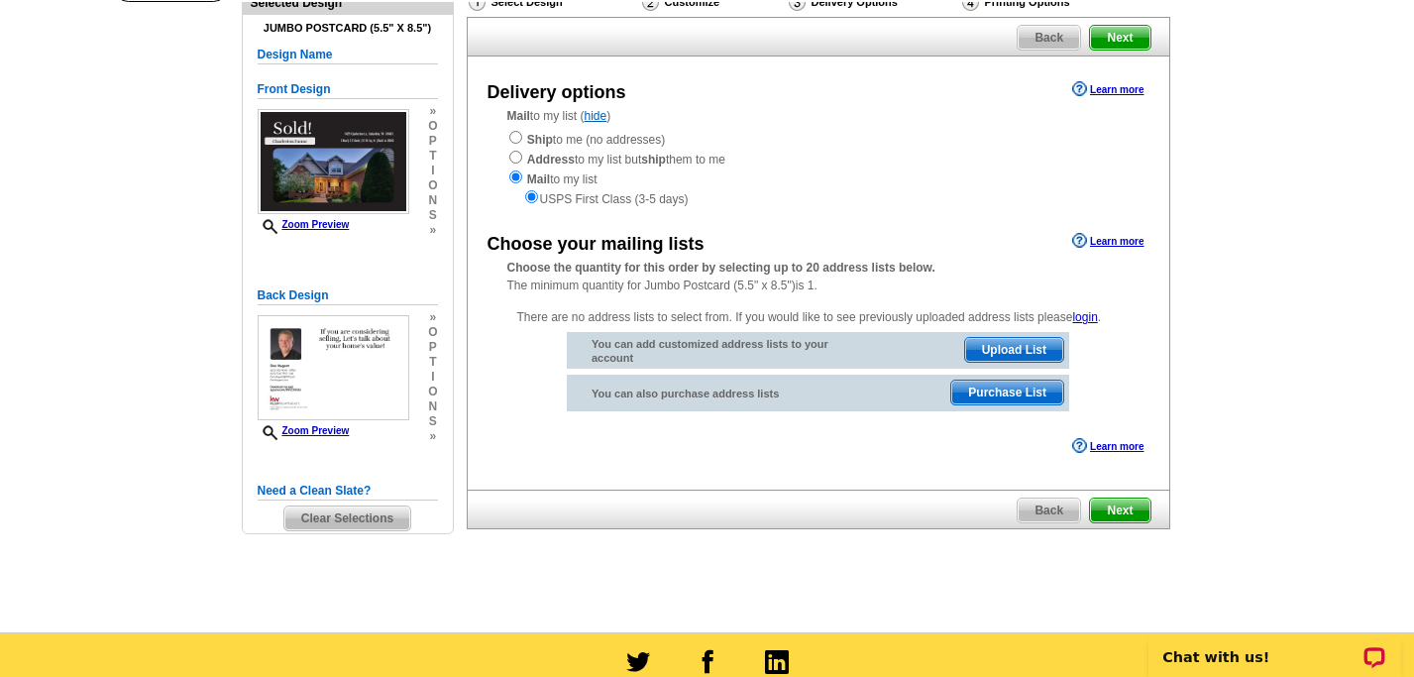
click at [1000, 391] on span "Purchase List" at bounding box center [1007, 393] width 112 height 24
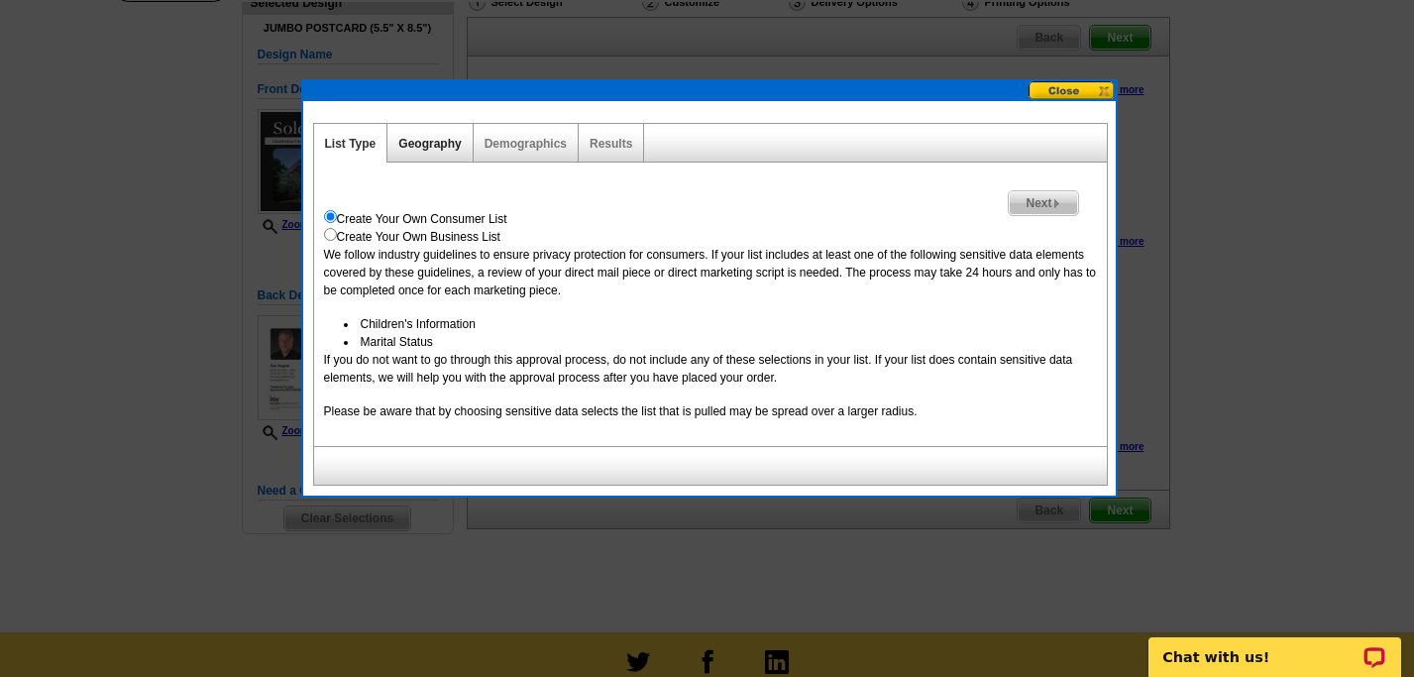
click at [433, 143] on link "Geography" at bounding box center [429, 144] width 62 height 14
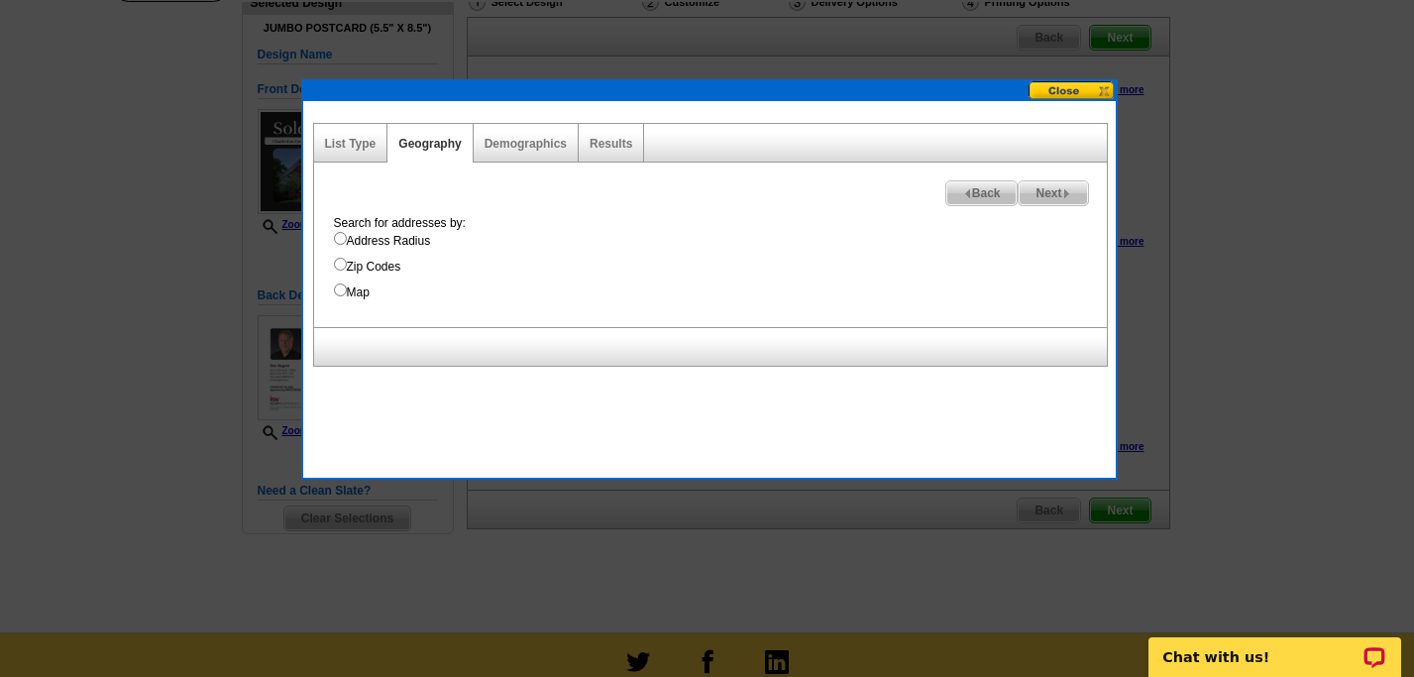
click at [342, 291] on input "Map" at bounding box center [340, 289] width 13 height 13
radio input "true"
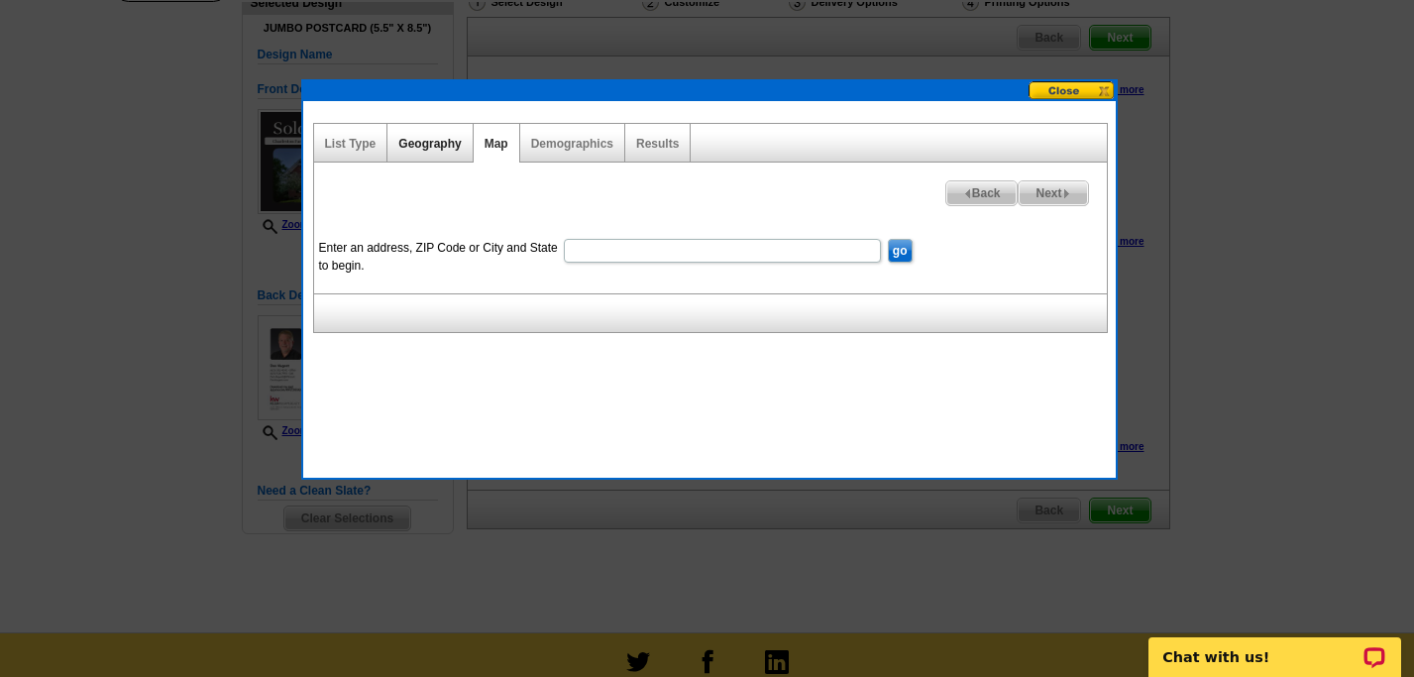
click at [450, 147] on link "Geography" at bounding box center [429, 144] width 62 height 14
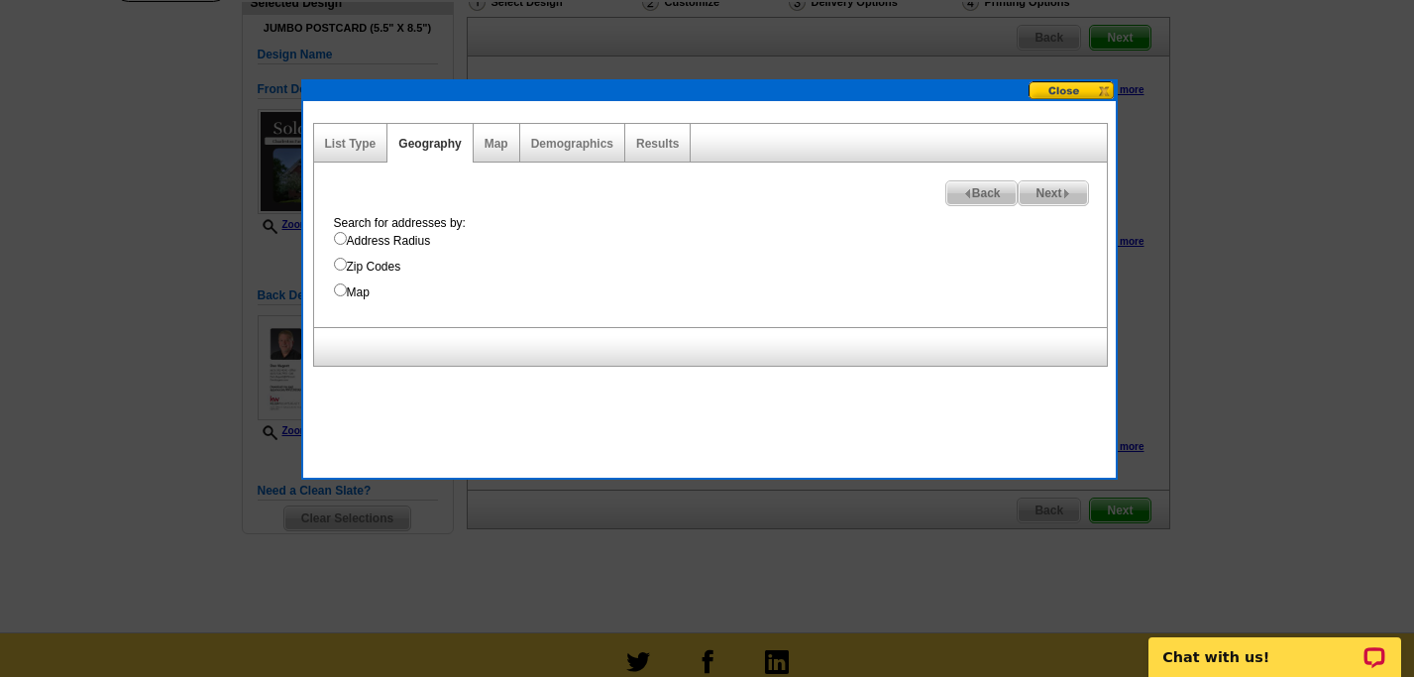
click at [340, 238] on input "Address Radius" at bounding box center [340, 238] width 13 height 13
radio input "true"
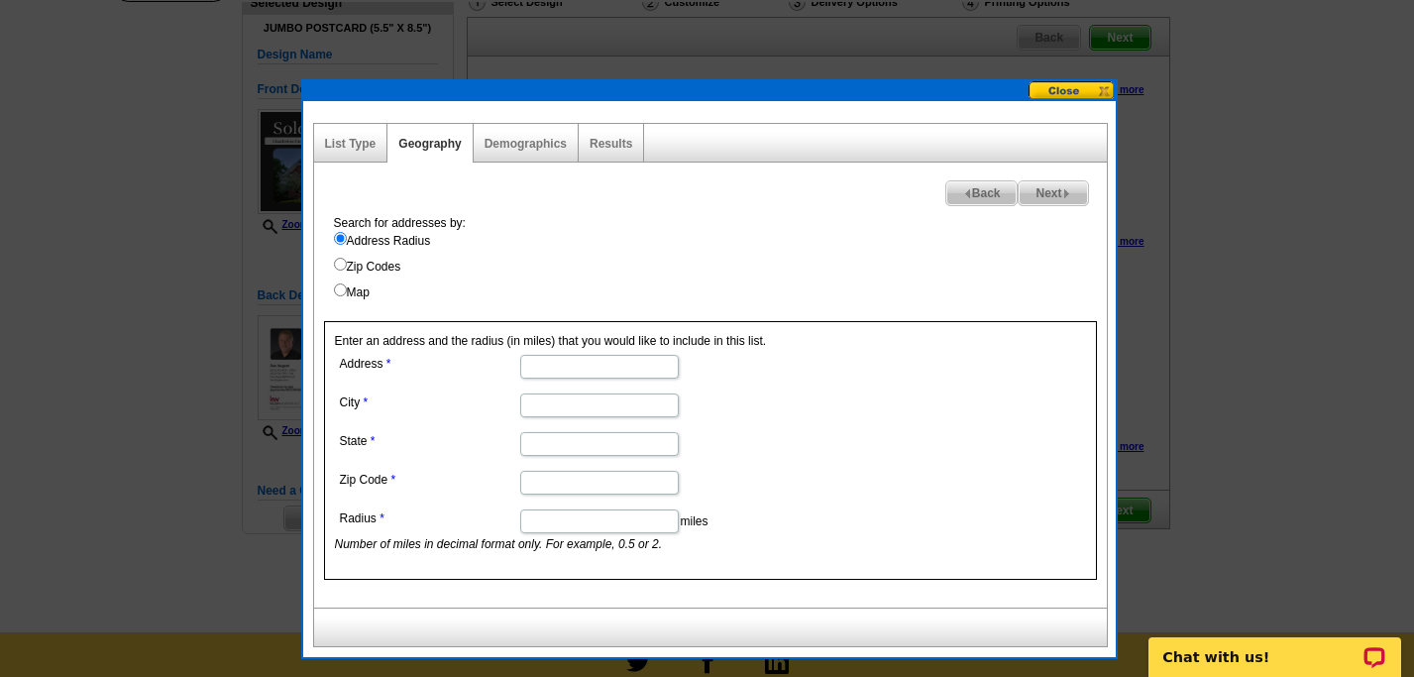
click at [542, 371] on input "Address" at bounding box center [599, 367] width 159 height 24
type input "1429 Charleston Ln"
type input "Columbia"
type input "t"
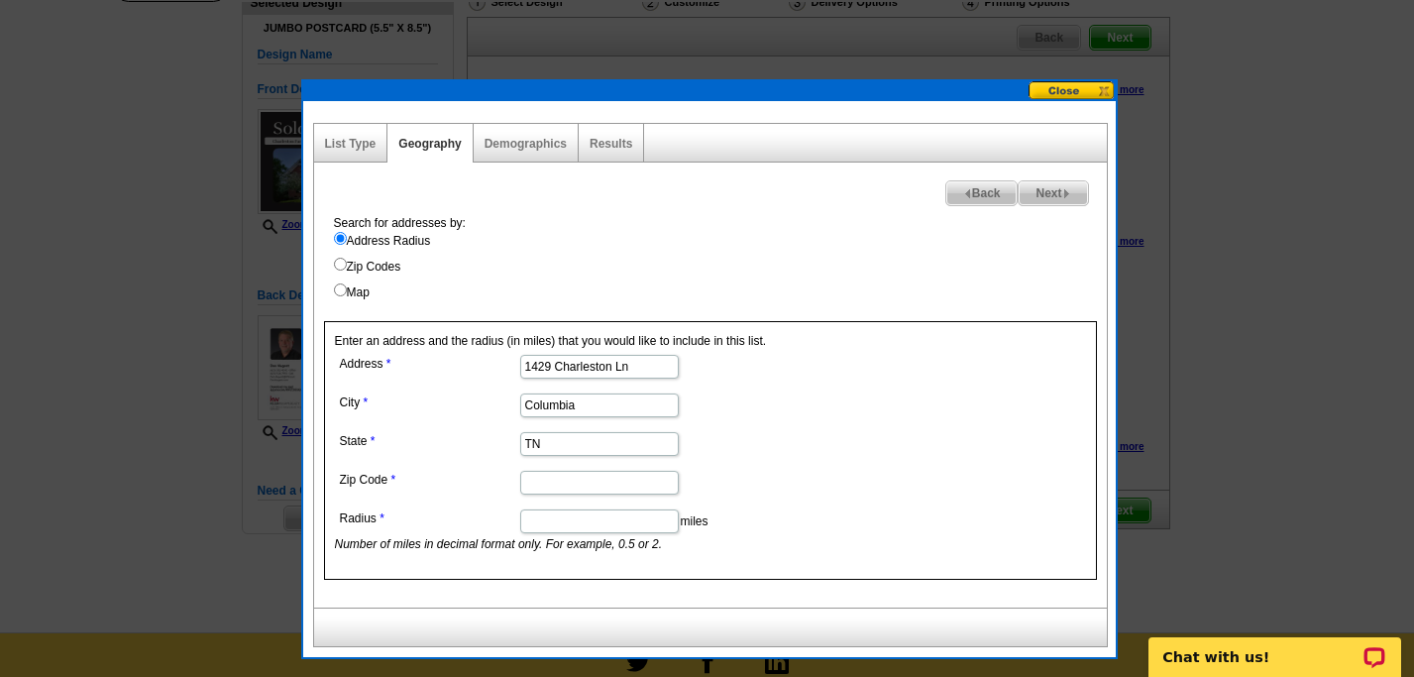
type input "TN"
type input "38401"
click at [554, 519] on input "Radius" at bounding box center [599, 521] width 159 height 24
click at [975, 191] on span "Back" at bounding box center [981, 193] width 71 height 24
click at [1059, 91] on button at bounding box center [1072, 90] width 87 height 19
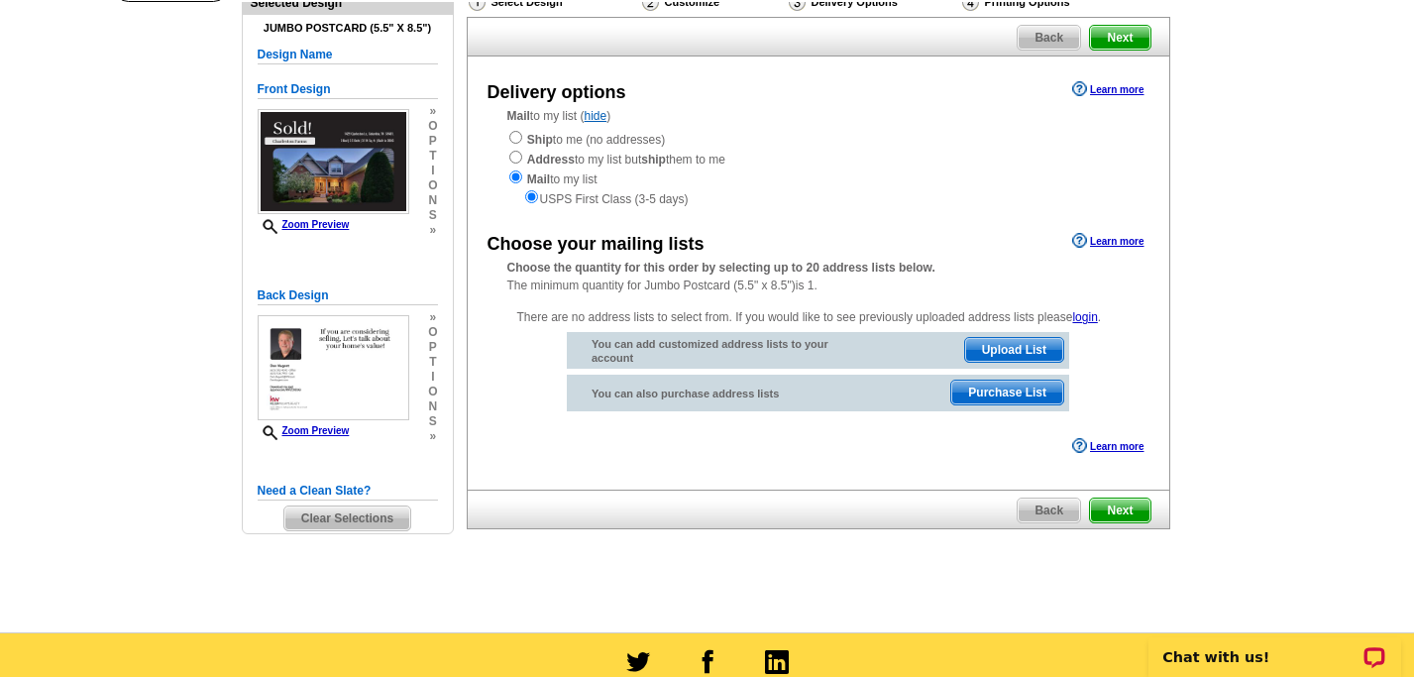
click at [1012, 347] on span "Upload List" at bounding box center [1014, 350] width 98 height 24
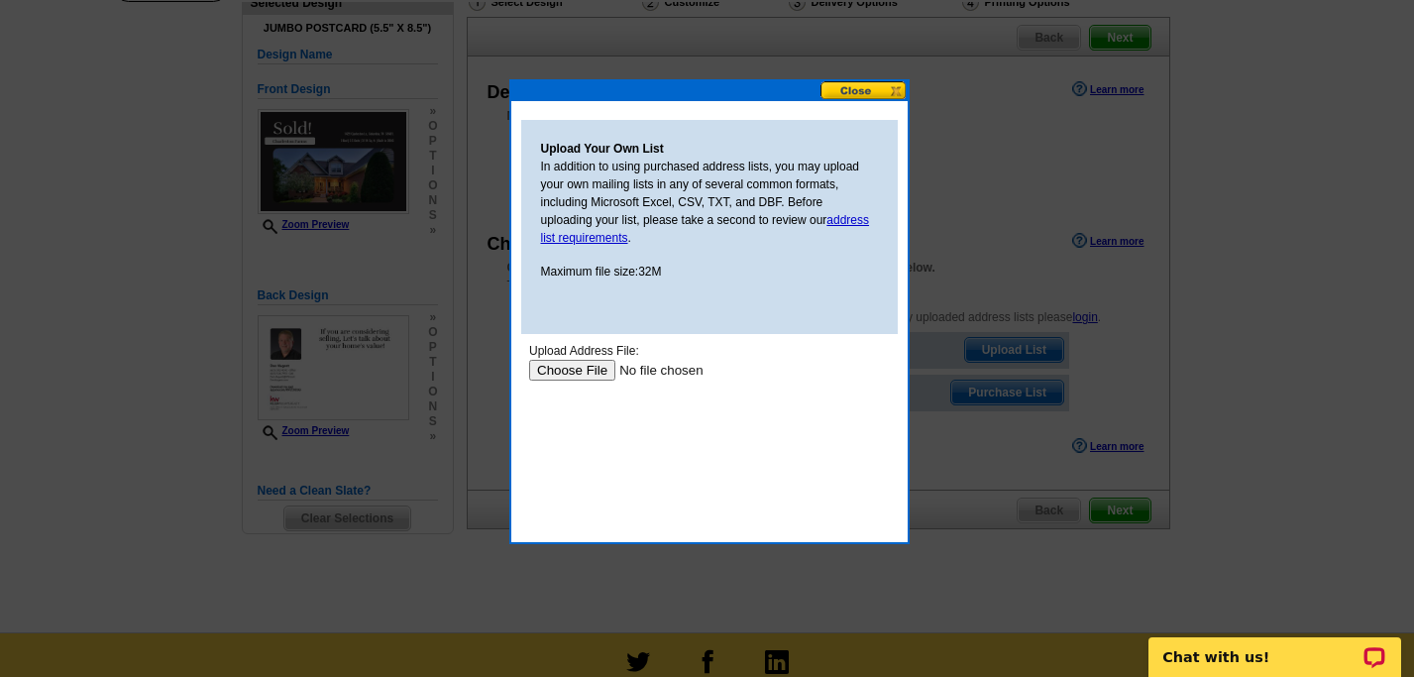
click at [586, 369] on input "file" at bounding box center [653, 370] width 251 height 21
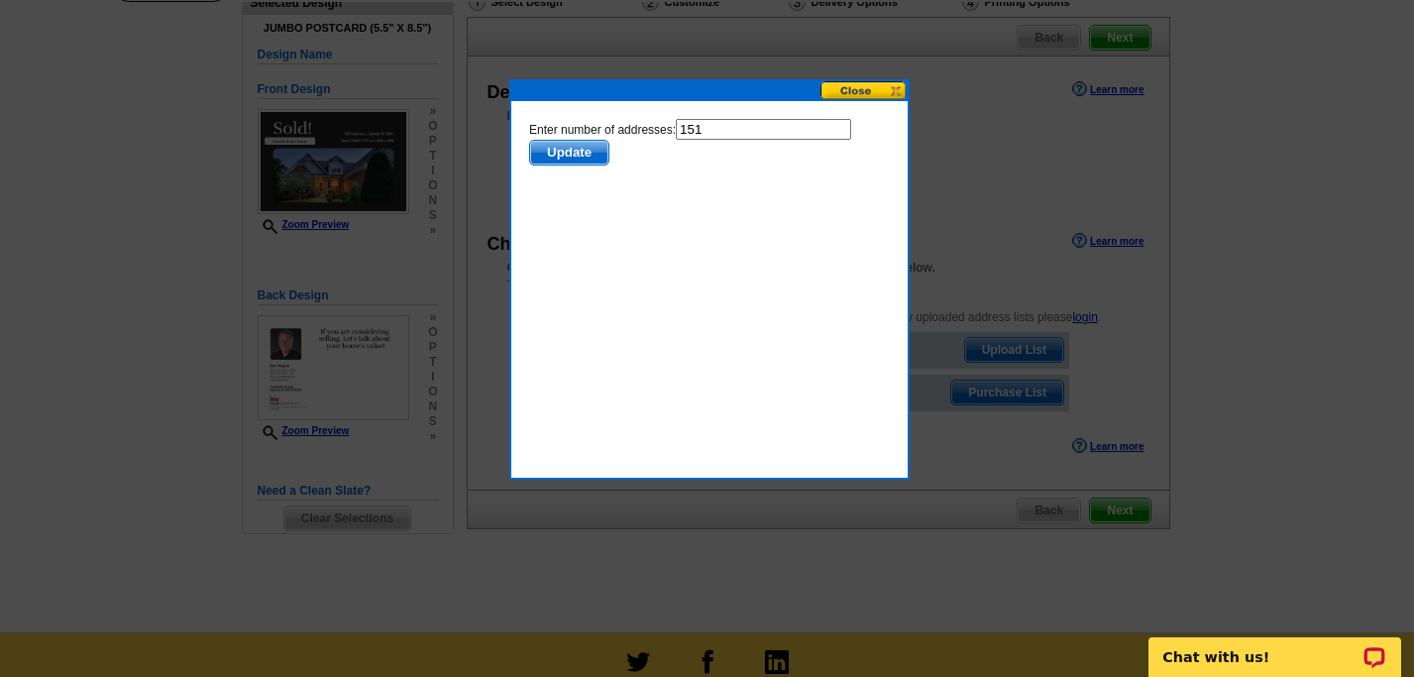
click at [574, 152] on span "Update" at bounding box center [568, 153] width 78 height 24
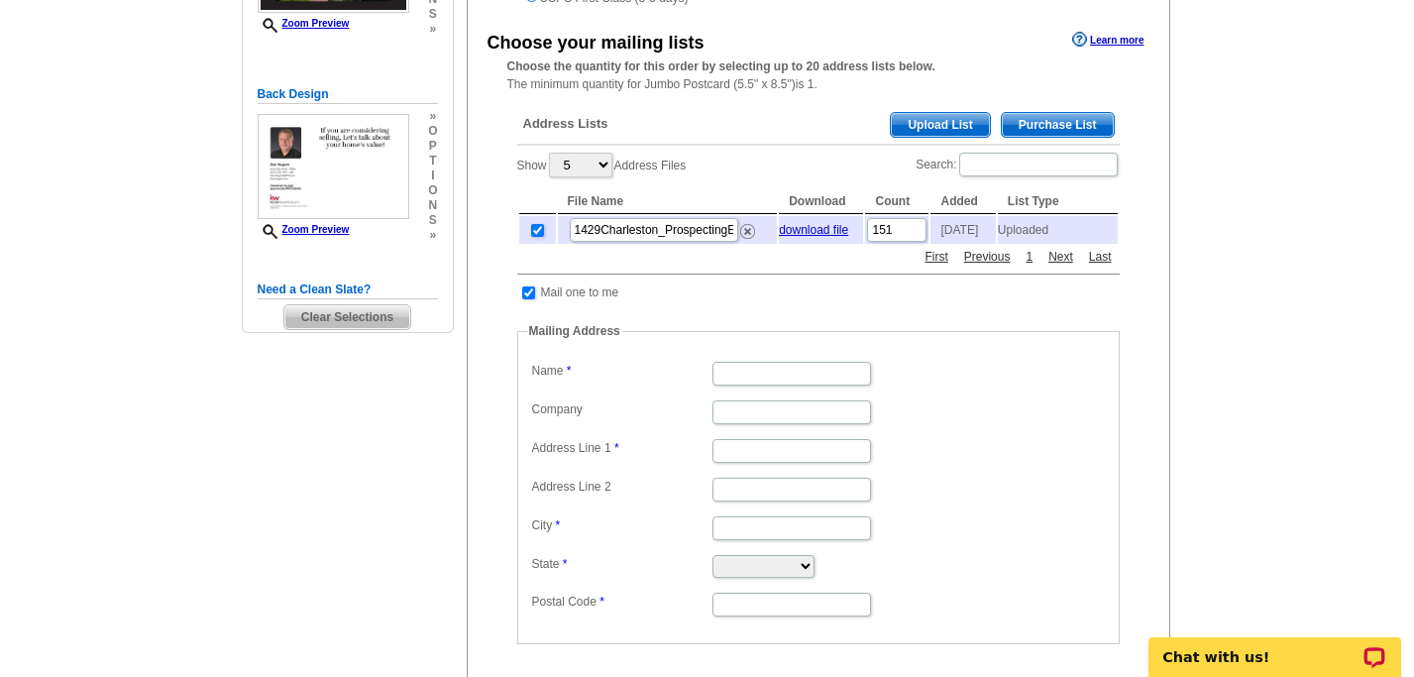
scroll to position [364, 0]
click at [760, 381] on input "Name" at bounding box center [792, 373] width 159 height 24
type input "Don Nugent"
type input "2604 Paddock Park Dr."
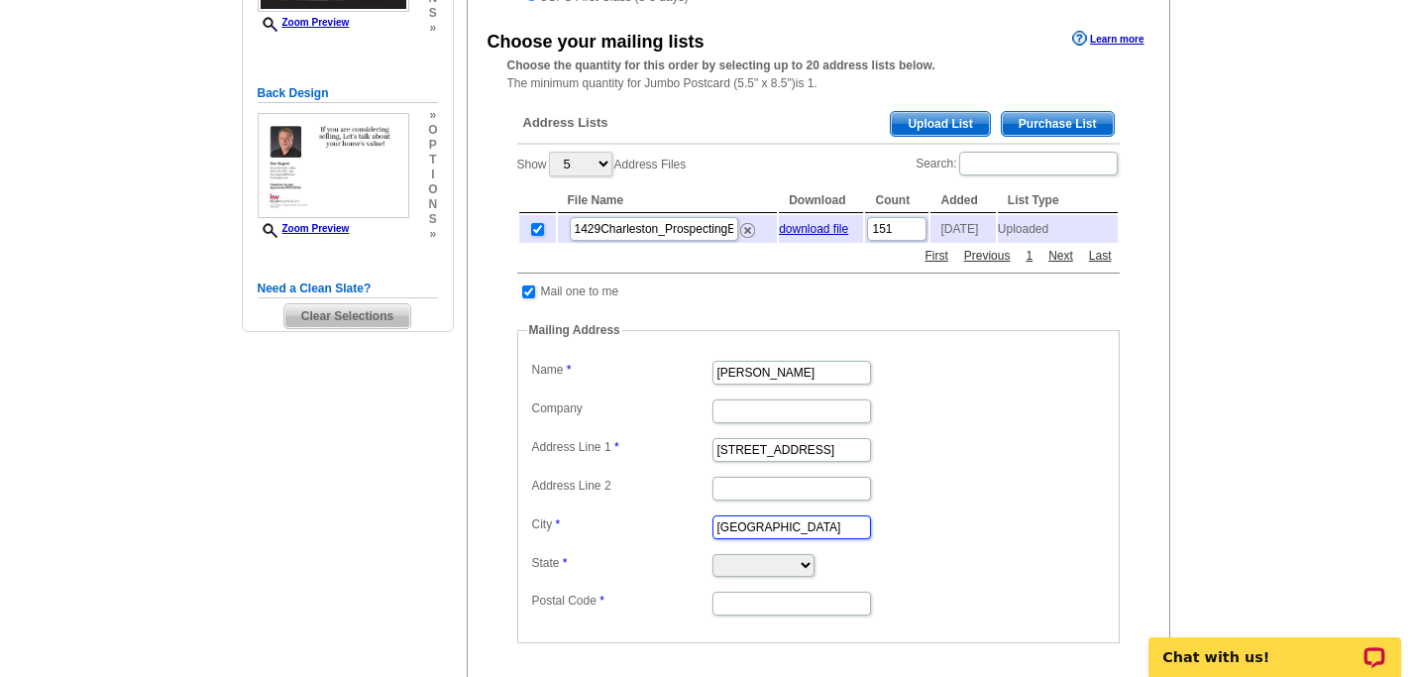
type input "Thompsons Station"
select select "TN"
type input "37179"
click at [1202, 412] on main "Need Help? call 800-260-5887, chat with support, or have our designers make som…" at bounding box center [707, 418] width 1414 height 1301
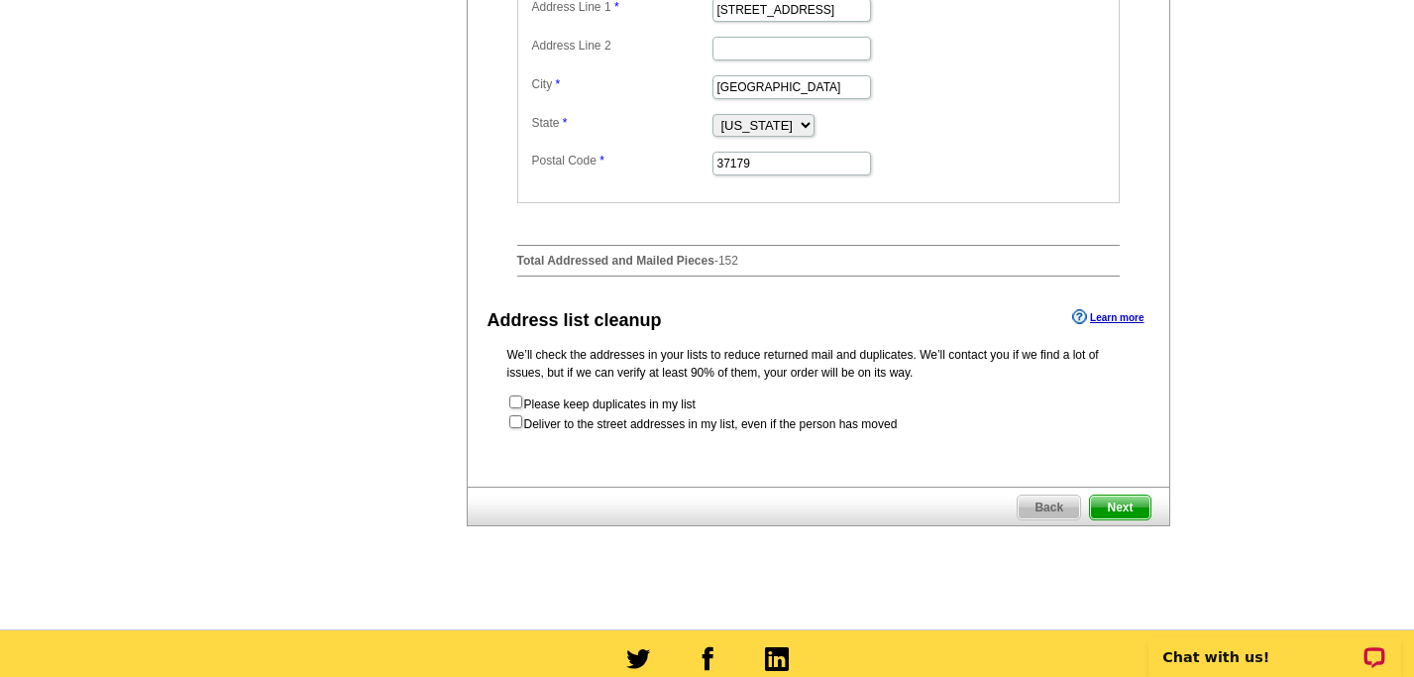
scroll to position [811, 0]
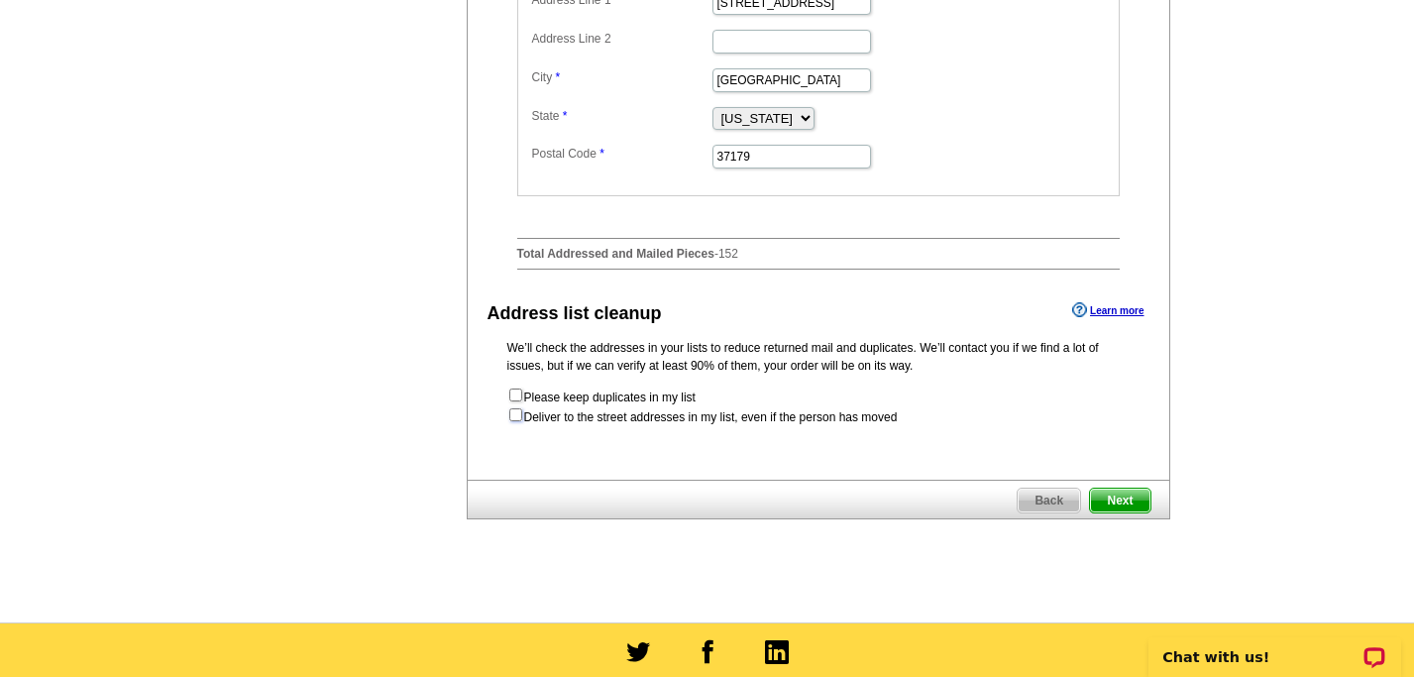
click at [510, 420] on input "checkbox" at bounding box center [515, 414] width 13 height 13
checkbox input "true"
radio input "true"
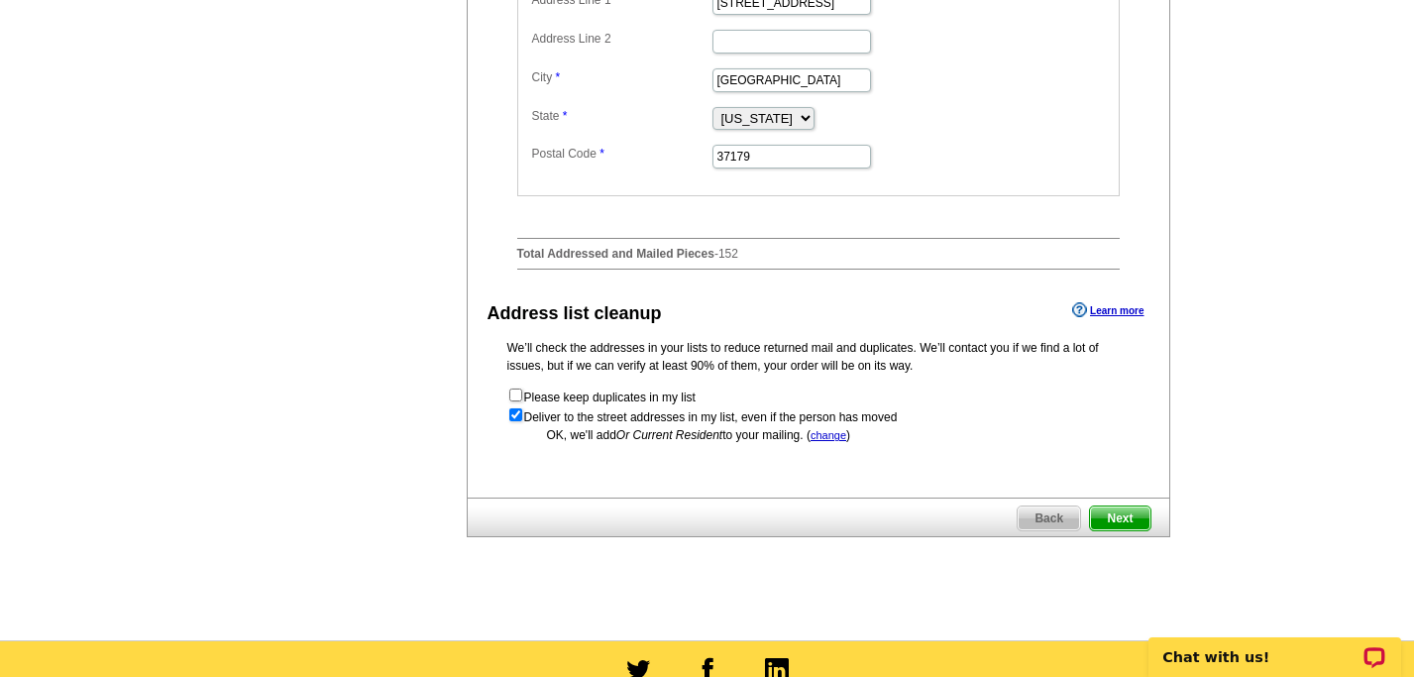
click at [1132, 522] on span "Next" at bounding box center [1119, 518] width 59 height 24
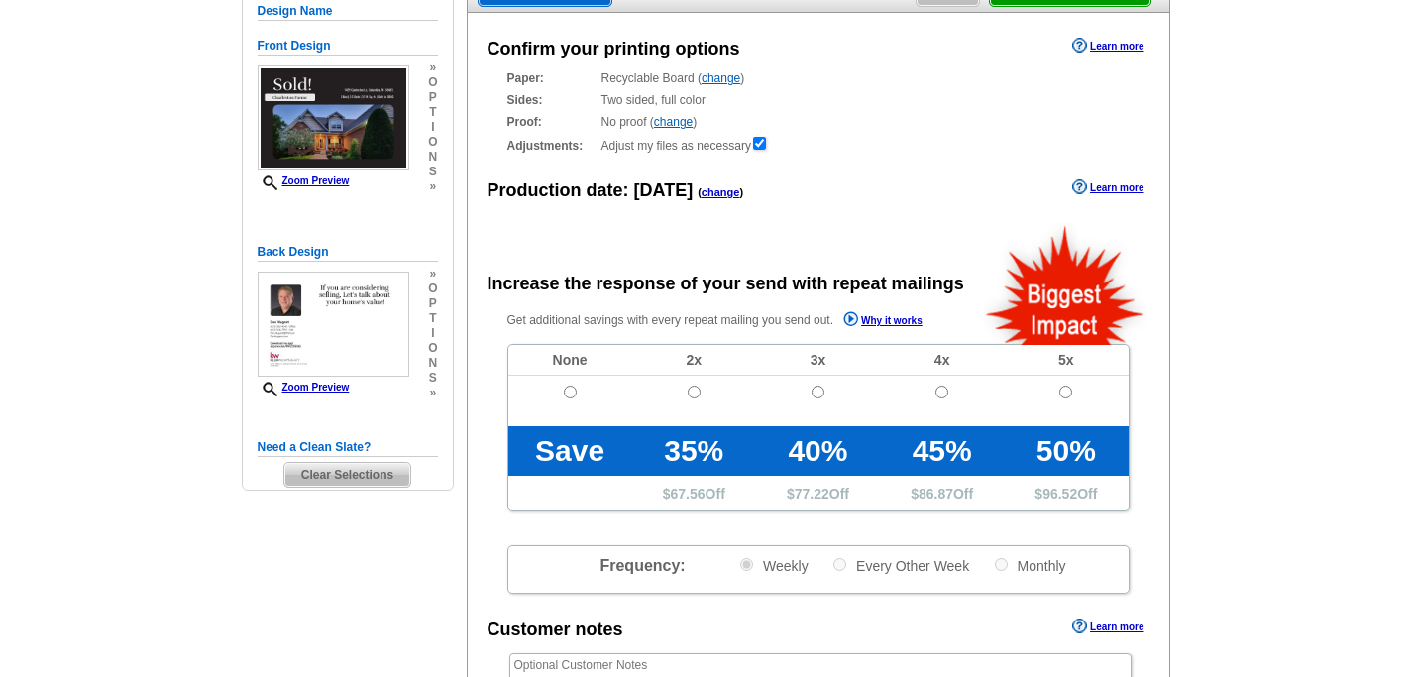
radio input "false"
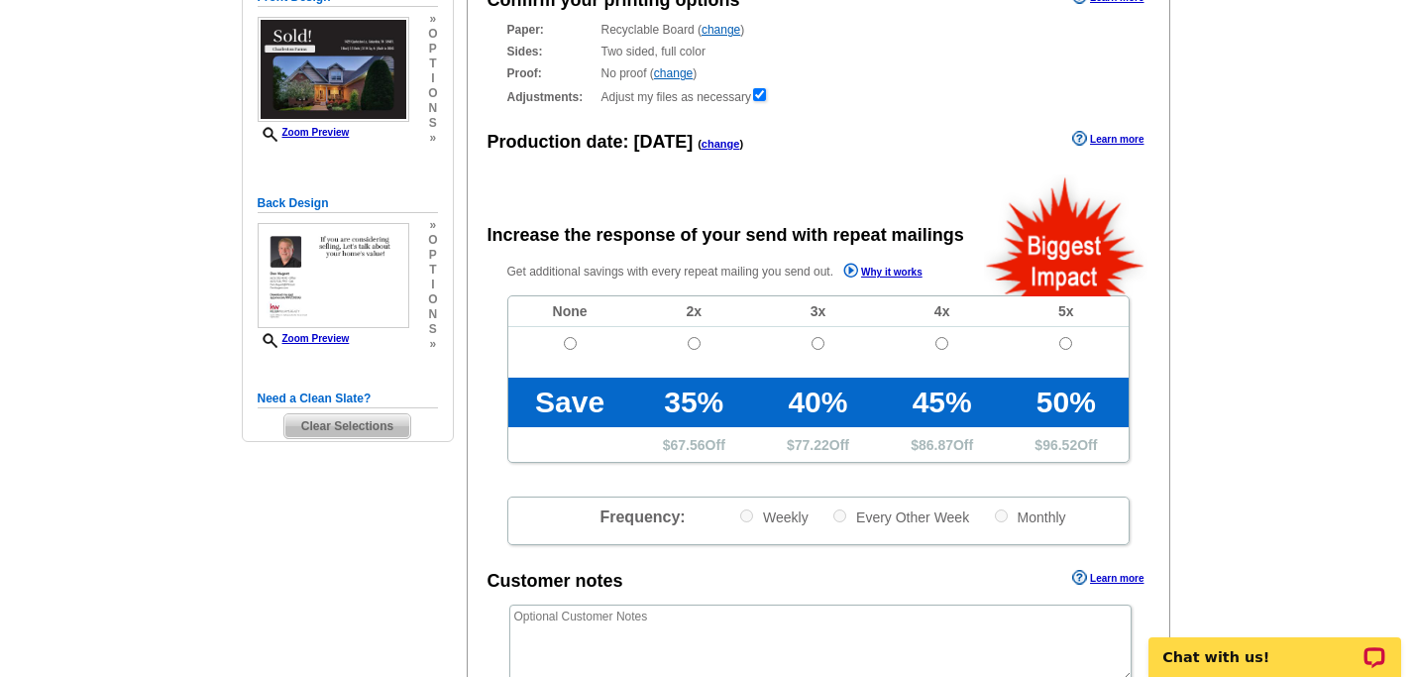
scroll to position [246, 0]
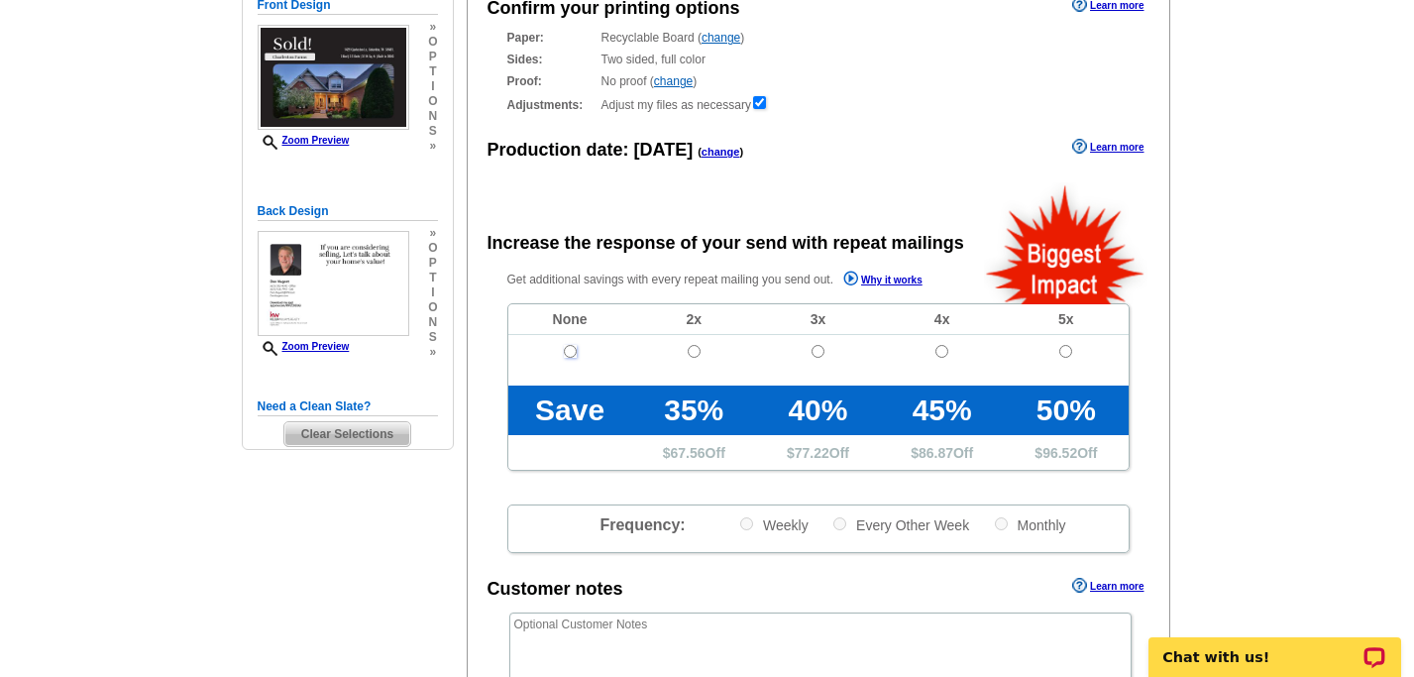
click at [574, 349] on input "radio" at bounding box center [570, 351] width 13 height 13
radio input "true"
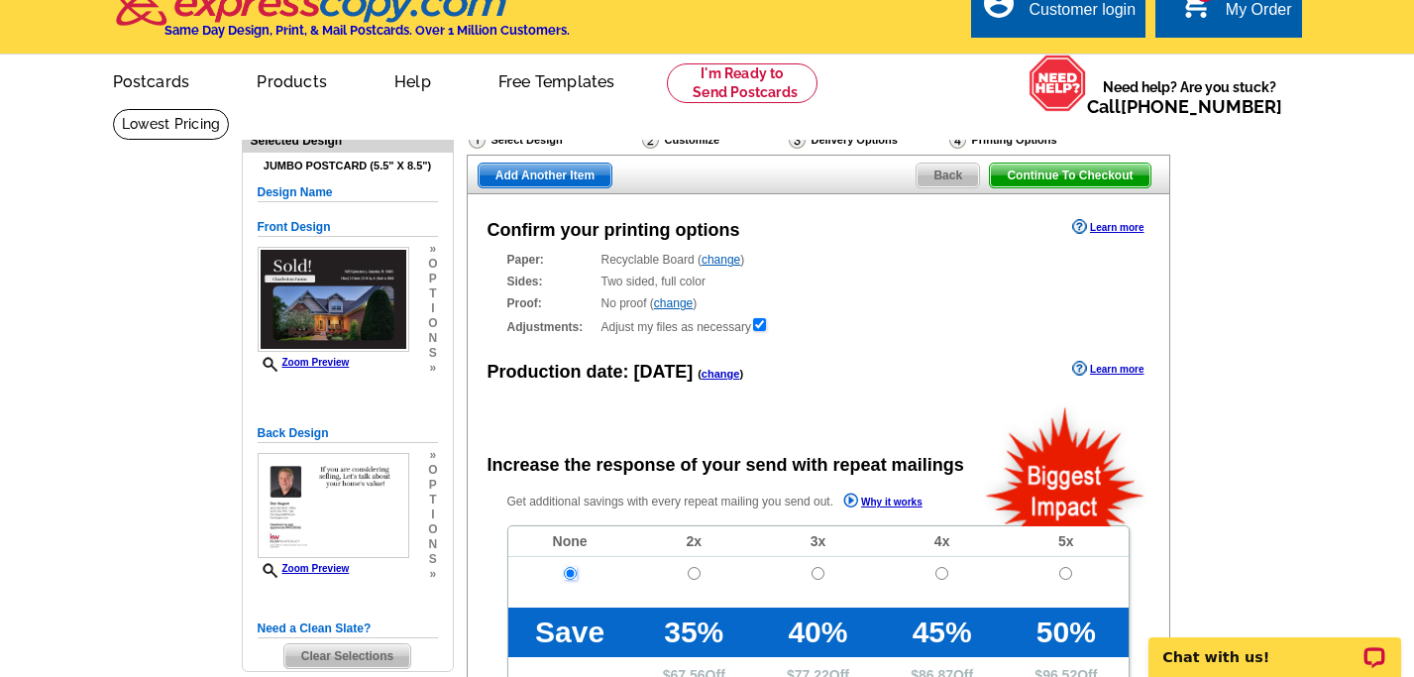
scroll to position [19, 0]
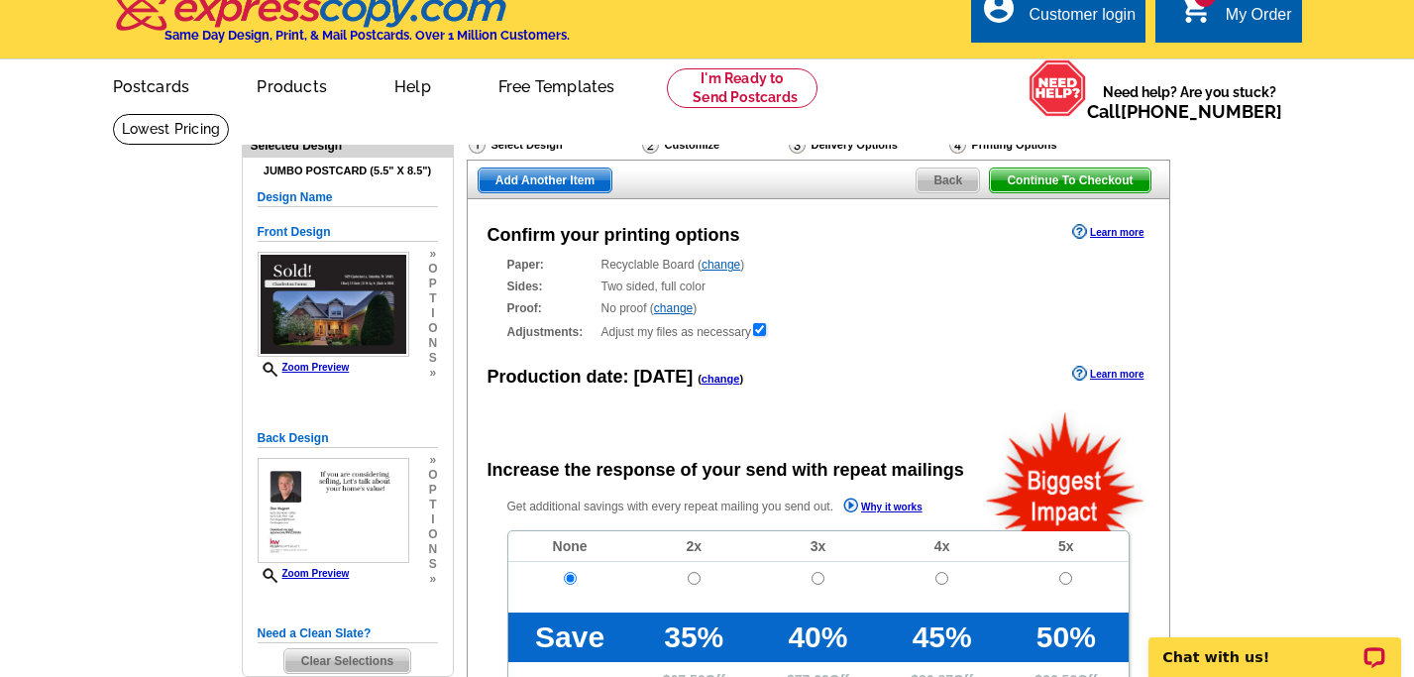
click at [344, 193] on h5 "Design Name" at bounding box center [348, 197] width 180 height 19
click at [315, 197] on h5 "Design Name" at bounding box center [348, 197] width 180 height 19
click at [347, 203] on h5 "Design Name" at bounding box center [348, 197] width 180 height 19
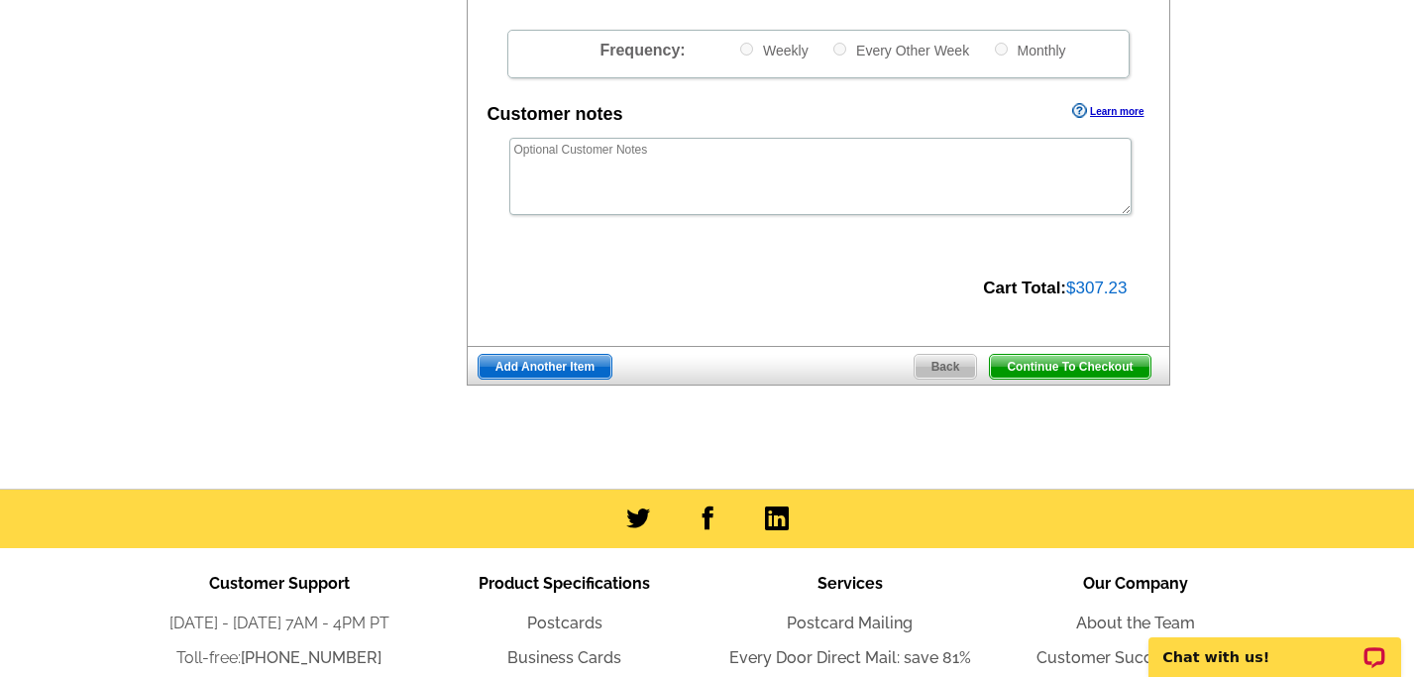
scroll to position [753, 0]
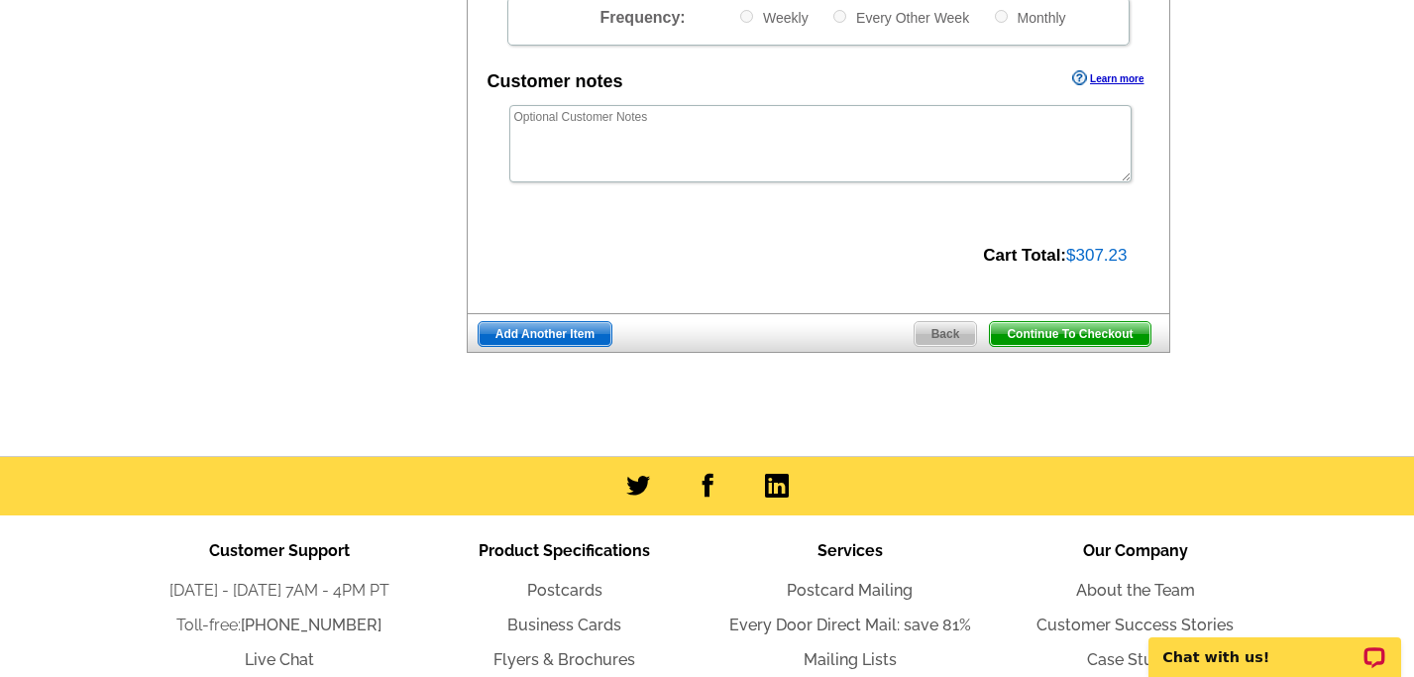
click at [1100, 328] on span "Continue To Checkout" at bounding box center [1070, 334] width 160 height 24
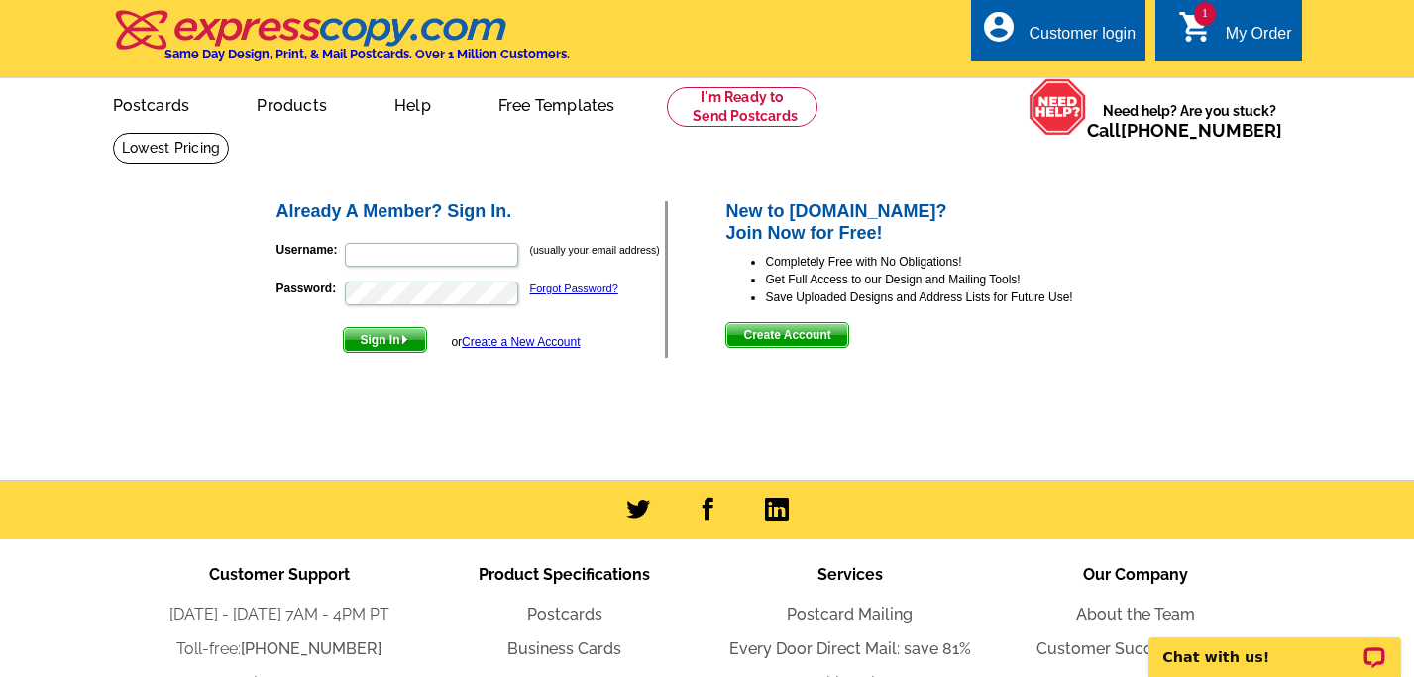
click at [531, 340] on link "Create a New Account" at bounding box center [521, 342] width 118 height 14
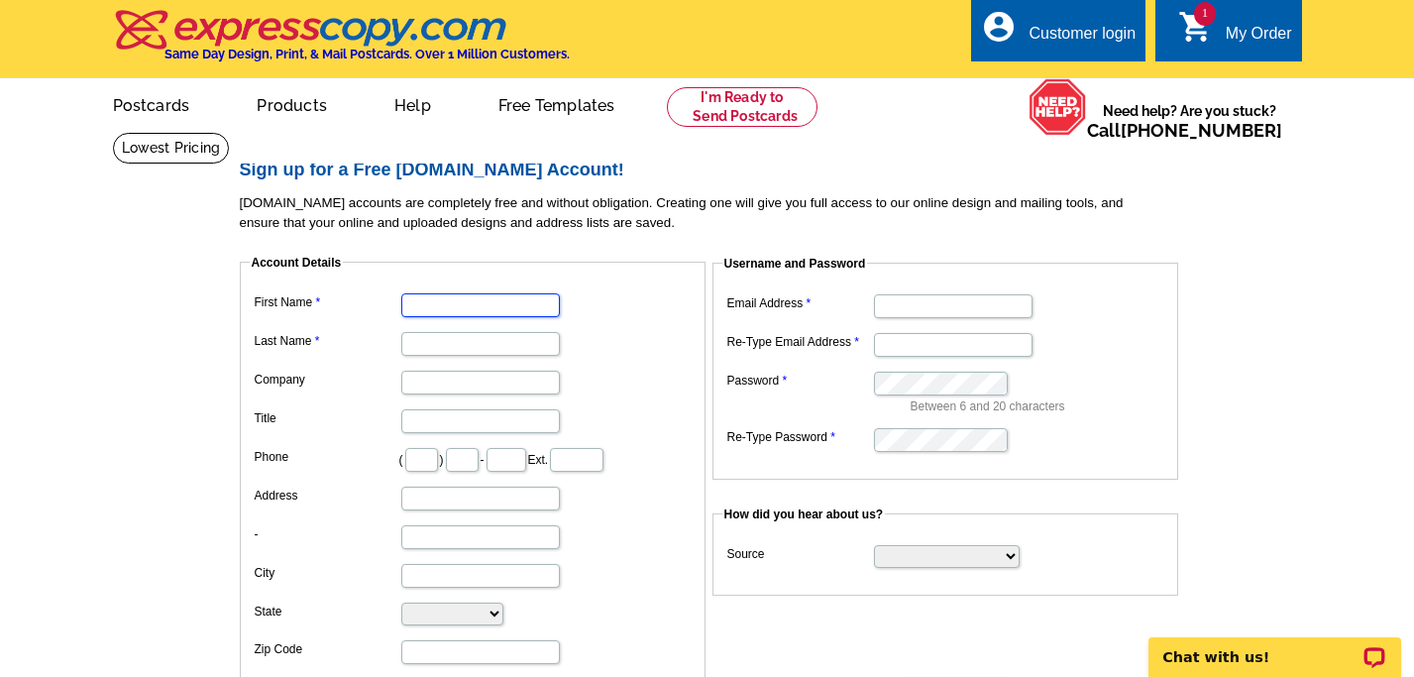
click at [445, 314] on input "First Name" at bounding box center [480, 305] width 159 height 24
type input "Don"
type input "[PERSON_NAME]"
type input "[PERSON_NAME] Realty"
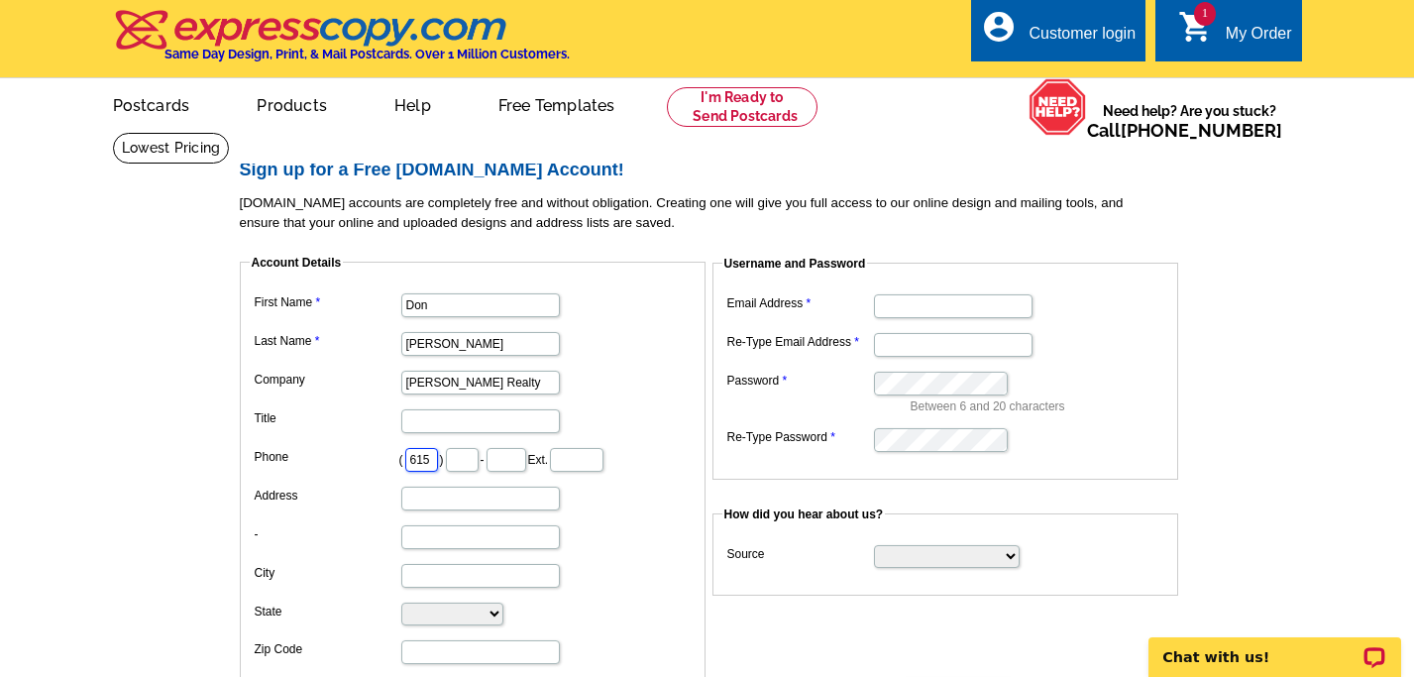
type input "615"
type input "516"
type input "7955"
type input "[STREET_ADDRESS]"
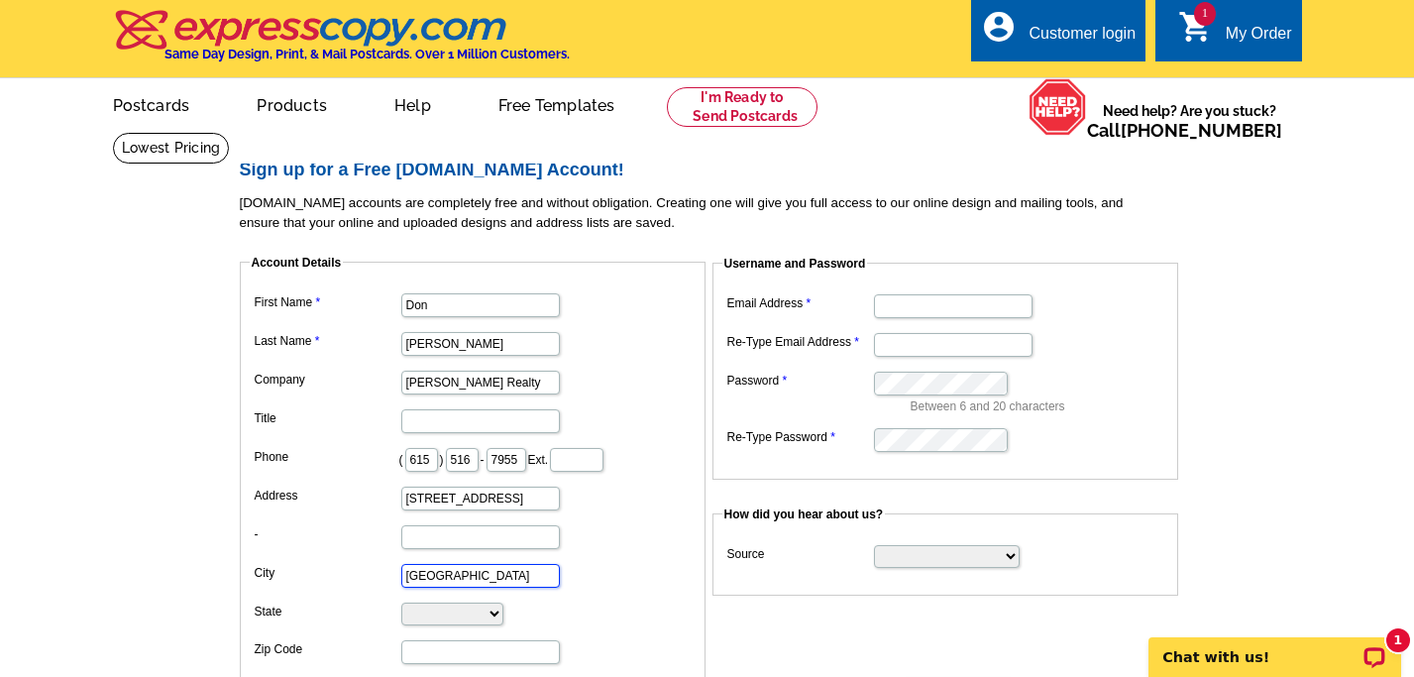
type input "[GEOGRAPHIC_DATA]"
select select "TN"
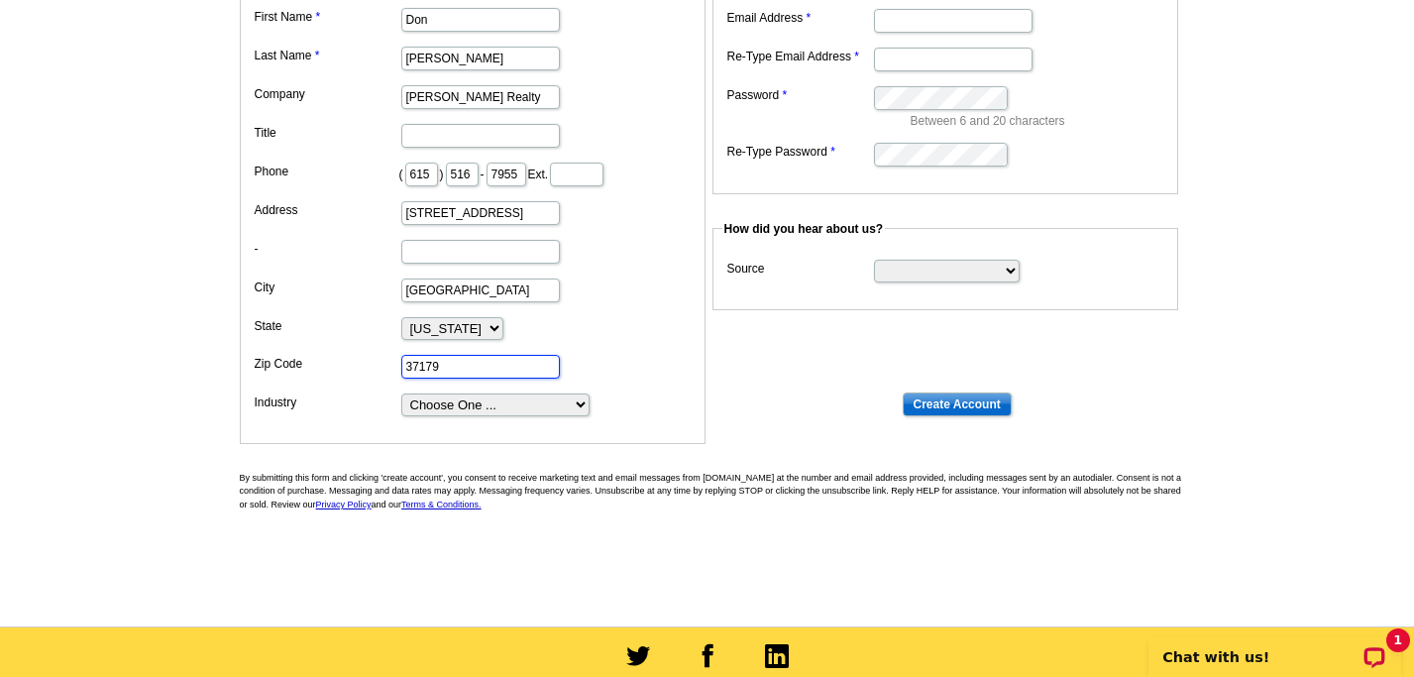
scroll to position [298, 0]
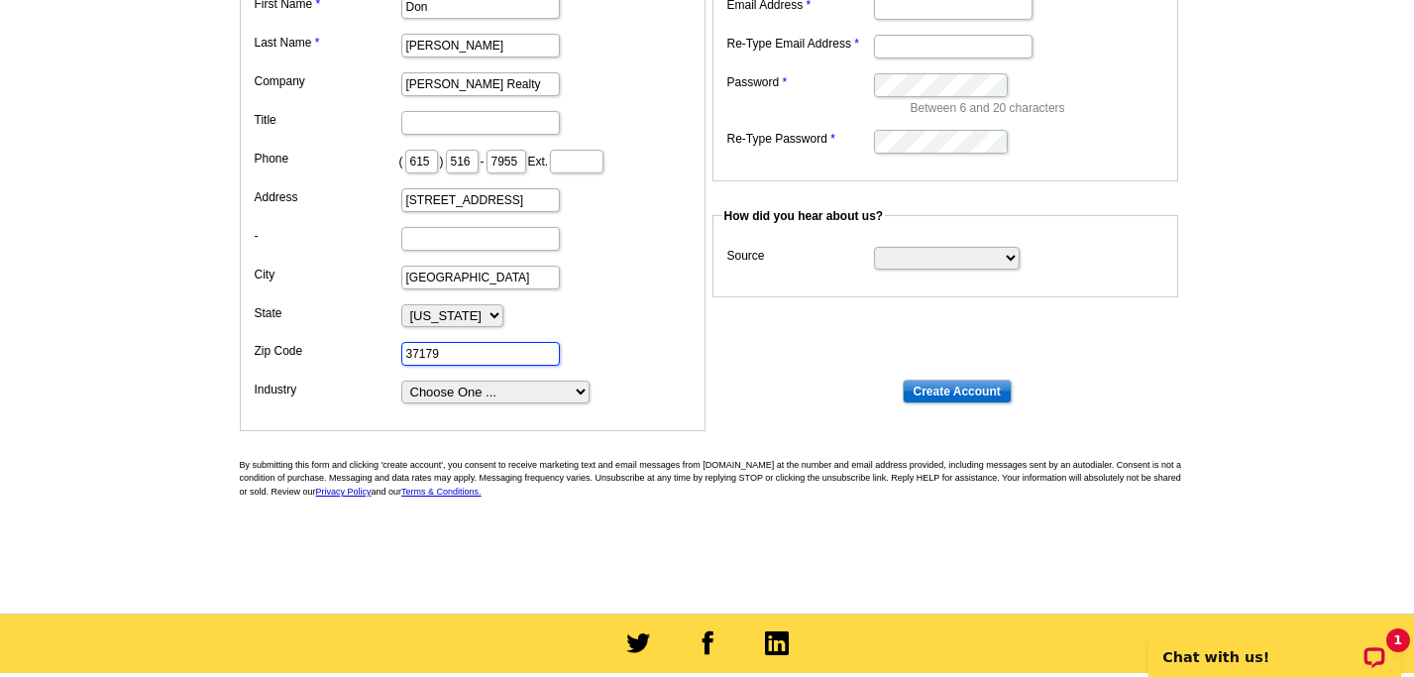
type input "37179"
click at [583, 391] on select "Choose One ... Residential Real Estate Accounting Agriculture Architecture Arts…" at bounding box center [495, 392] width 188 height 23
select select "3"
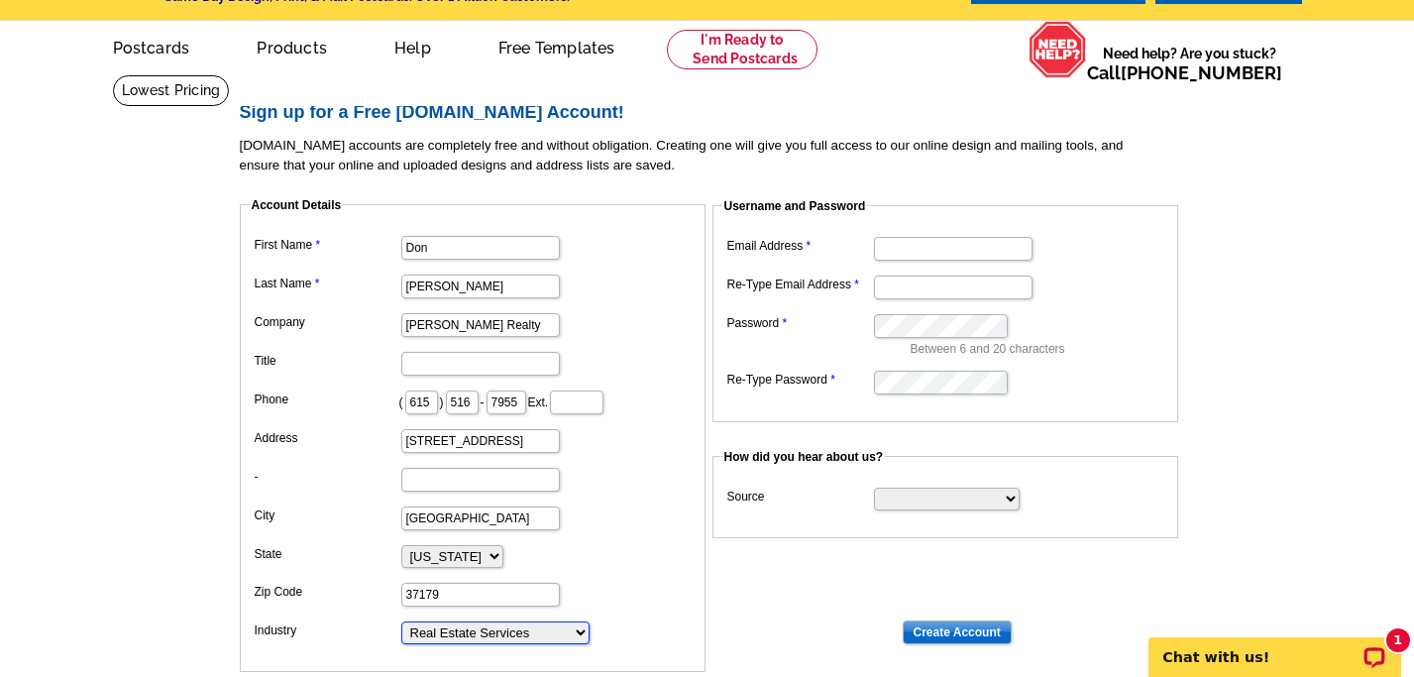
scroll to position [0, 0]
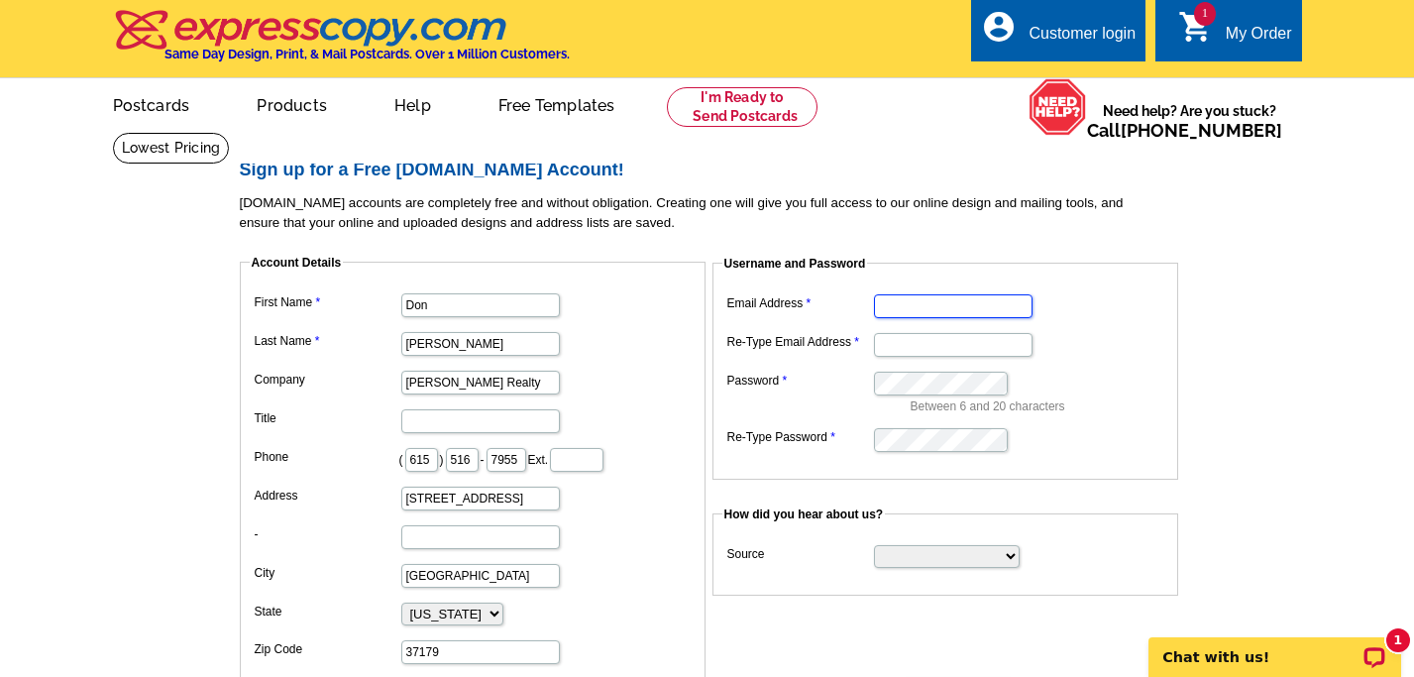
click at [907, 307] on input "Email Address" at bounding box center [953, 306] width 159 height 24
type input "[EMAIL_ADDRESS][DOMAIN_NAME]"
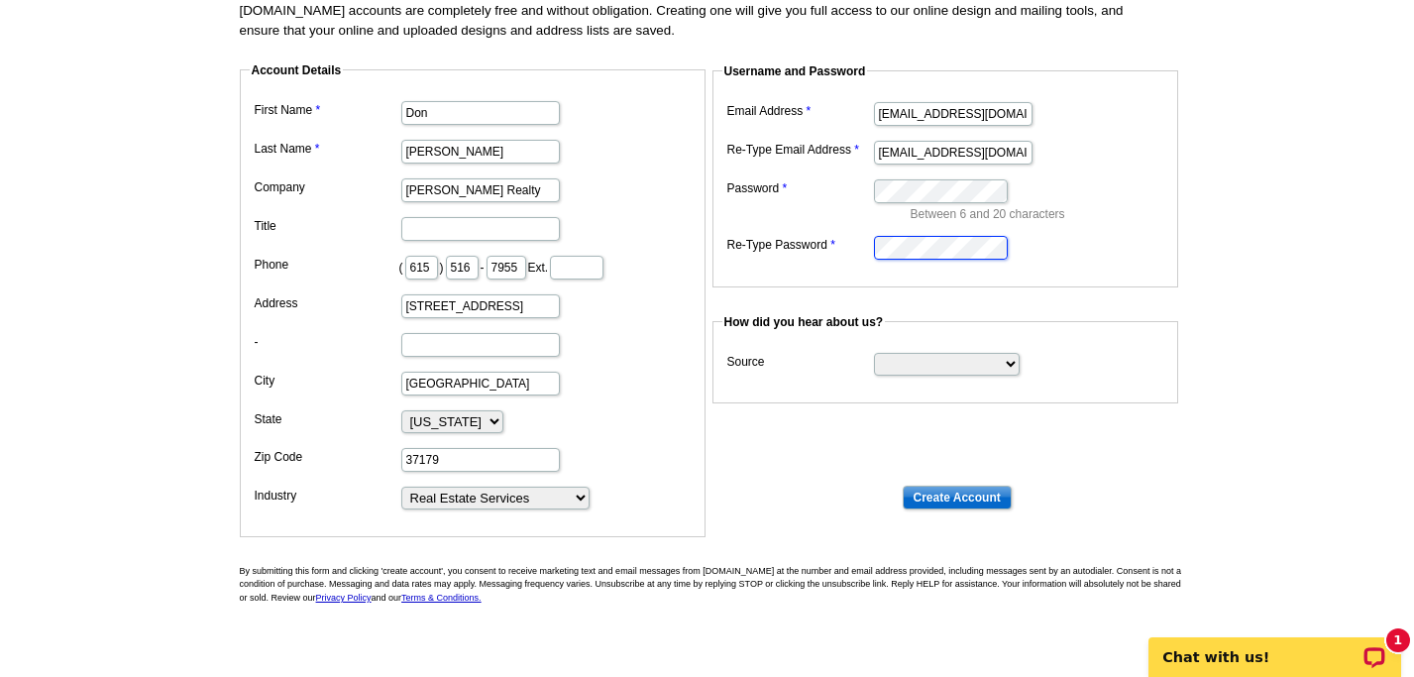
scroll to position [198, 0]
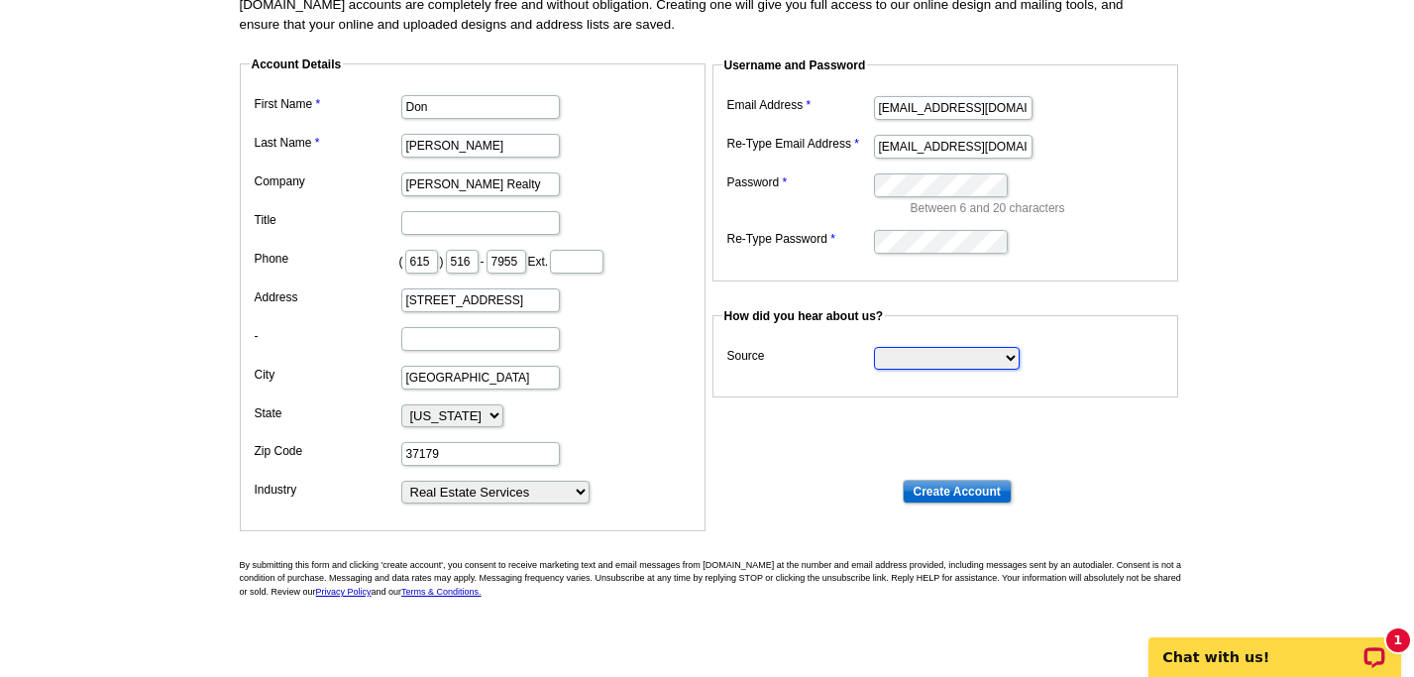
click at [1008, 356] on select "Search Engine Television Ad Direct Mail Postcard Email Referred by a friend Oth…" at bounding box center [947, 358] width 146 height 23
select select "other"
click at [944, 486] on input "Create Account" at bounding box center [957, 492] width 109 height 24
